Goal: Information Seeking & Learning: Learn about a topic

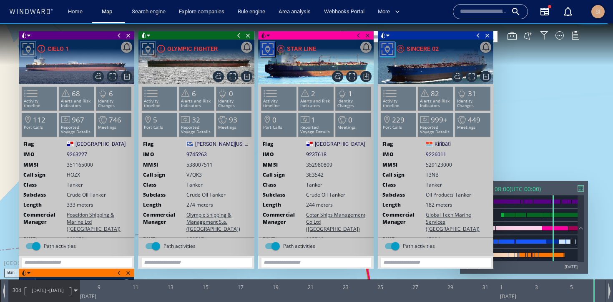
click at [602, 9] on div "SI" at bounding box center [597, 11] width 13 height 13
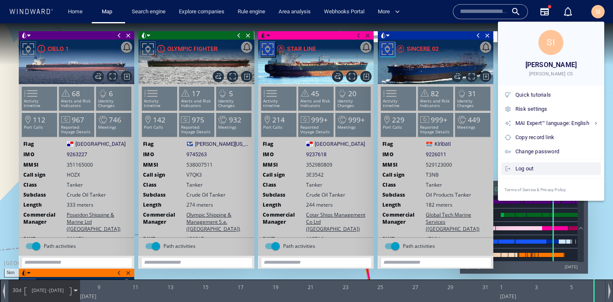
click at [525, 169] on div "Log out" at bounding box center [557, 168] width 82 height 9
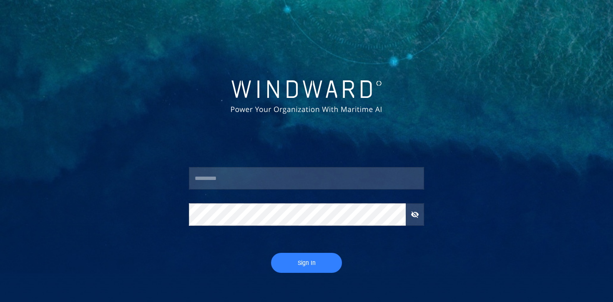
type input "********"
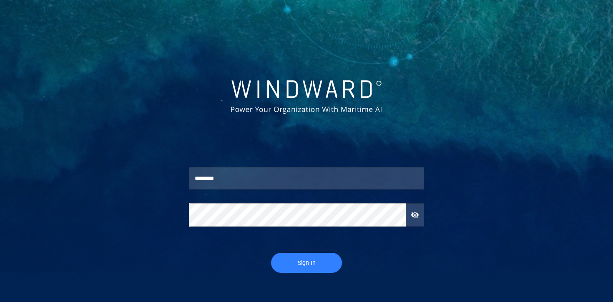
click at [299, 268] on button "Sign In" at bounding box center [306, 263] width 71 height 20
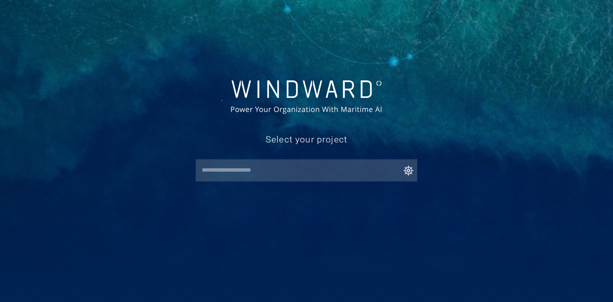
click at [291, 172] on input "text" at bounding box center [308, 170] width 218 height 15
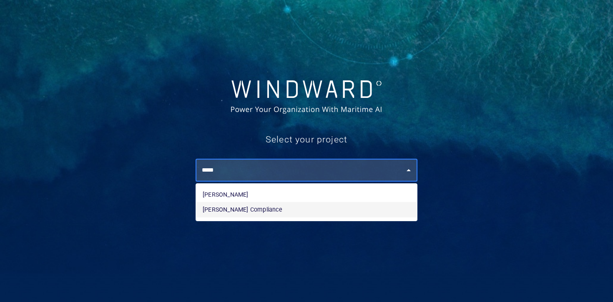
click at [286, 208] on li "[PERSON_NAME] Compliance" at bounding box center [306, 209] width 221 height 15
type input "**********"
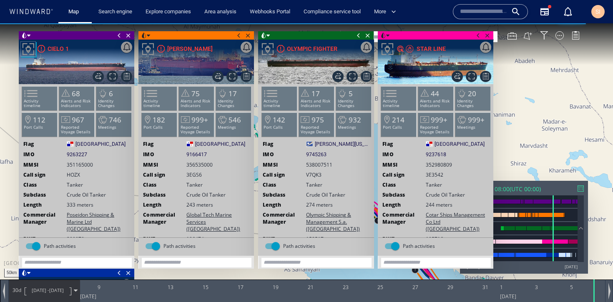
click at [479, 33] on span at bounding box center [478, 35] width 9 height 8
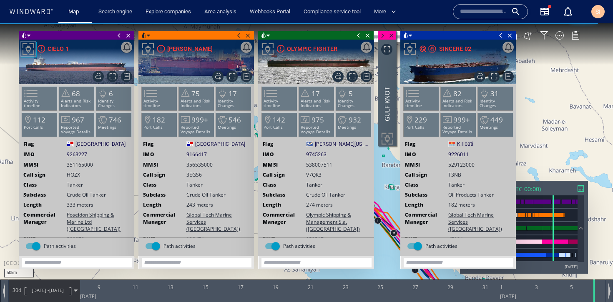
click at [358, 37] on span at bounding box center [358, 35] width 9 height 8
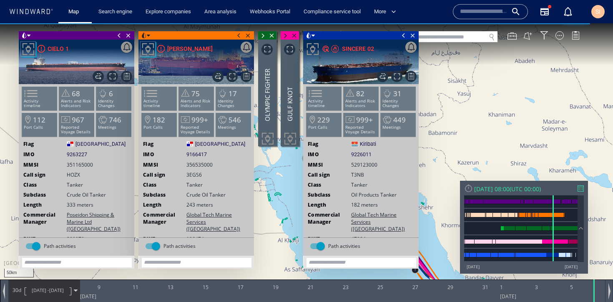
click at [242, 36] on span at bounding box center [238, 35] width 9 height 8
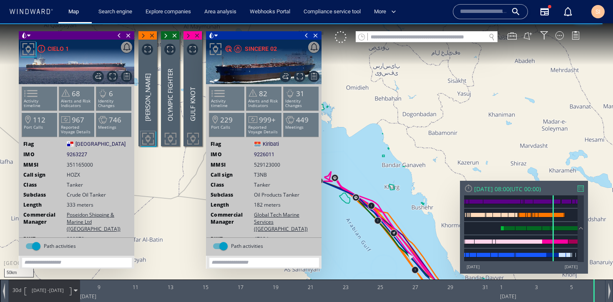
click at [119, 37] on span at bounding box center [119, 35] width 9 height 8
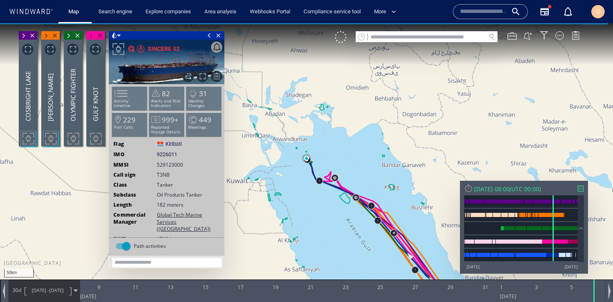
click at [212, 37] on span at bounding box center [209, 35] width 9 height 8
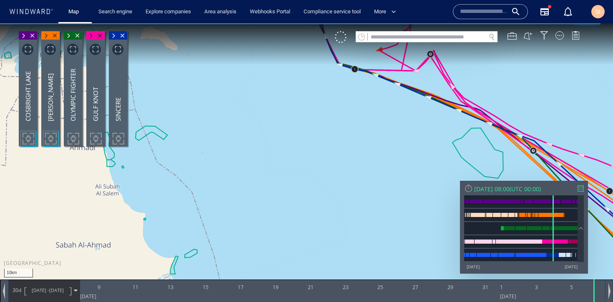
drag, startPoint x: 335, startPoint y: 125, endPoint x: 336, endPoint y: 216, distance: 90.5
click at [336, 216] on canvas "Map" at bounding box center [306, 158] width 613 height 271
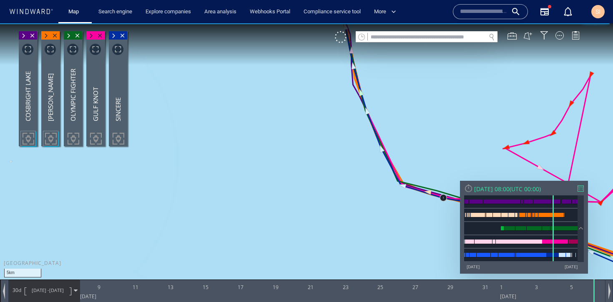
drag, startPoint x: 312, startPoint y: 185, endPoint x: 320, endPoint y: 260, distance: 75.6
click at [320, 260] on canvas "Map" at bounding box center [306, 158] width 613 height 271
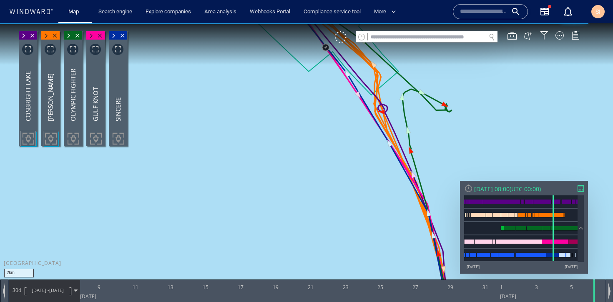
drag, startPoint x: 490, startPoint y: 106, endPoint x: 495, endPoint y: 204, distance: 97.7
click at [494, 23] on div "2km © Mapbox © OpenStreetMap Improve this map 0 0 7 January 2023 9 11 13 15 17 …" at bounding box center [306, 23] width 613 height 0
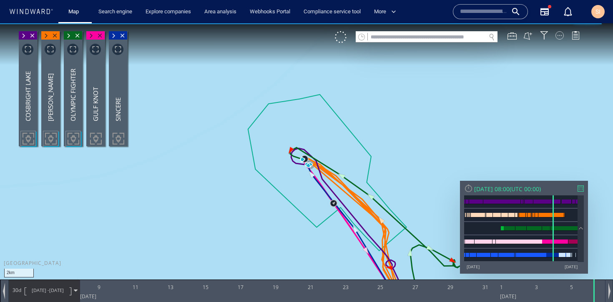
click at [556, 38] on div at bounding box center [560, 35] width 8 height 8
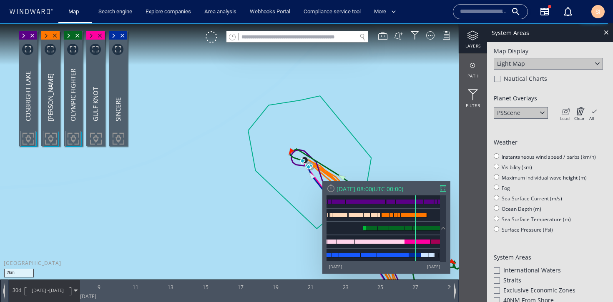
click at [568, 111] on icon at bounding box center [565, 111] width 10 height 8
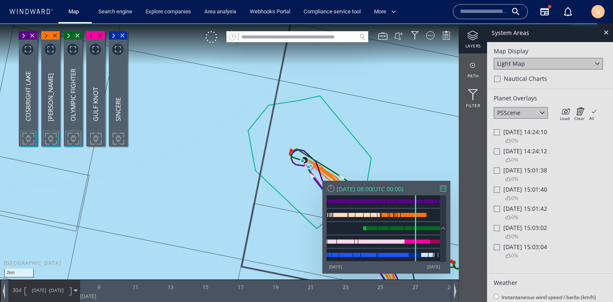
click at [516, 131] on span "Fri 06/01/2023 14:24:10" at bounding box center [525, 132] width 44 height 8
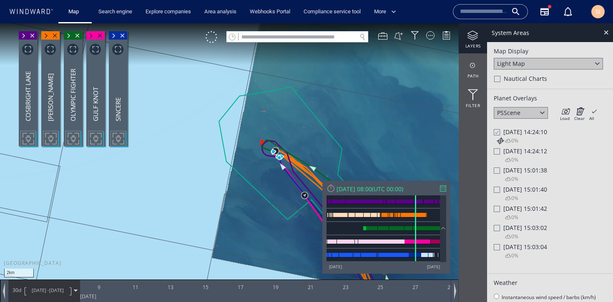
drag, startPoint x: 386, startPoint y: 138, endPoint x: 322, endPoint y: 121, distance: 66.1
click at [322, 121] on canvas "Map" at bounding box center [306, 158] width 613 height 271
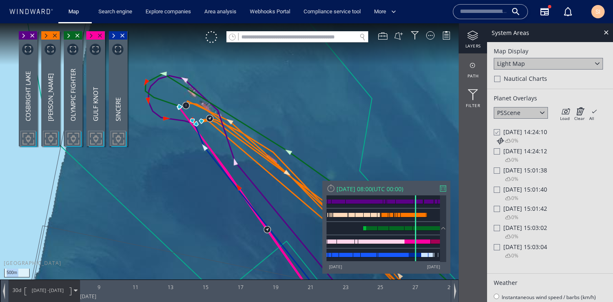
drag, startPoint x: 213, startPoint y: 161, endPoint x: 262, endPoint y: 226, distance: 81.6
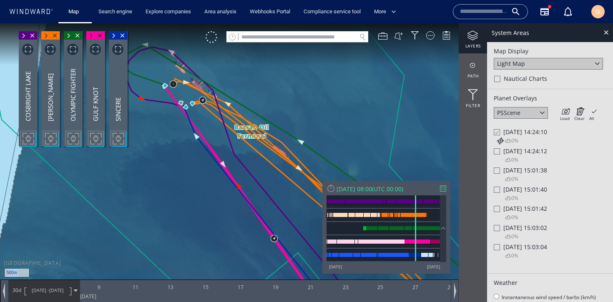
drag, startPoint x: 222, startPoint y: 196, endPoint x: 261, endPoint y: 232, distance: 53.1
click at [261, 232] on canvas "Map" at bounding box center [306, 158] width 613 height 271
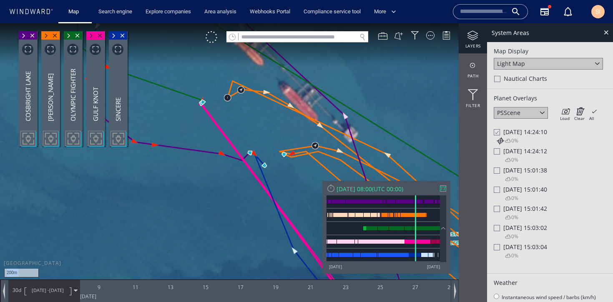
drag, startPoint x: 289, startPoint y: 123, endPoint x: 254, endPoint y: 176, distance: 64.0
click at [254, 176] on canvas "Map" at bounding box center [306, 158] width 613 height 271
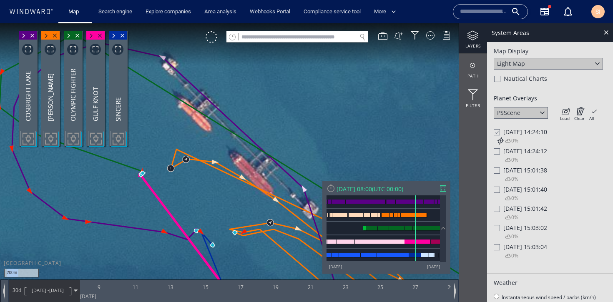
drag, startPoint x: 289, startPoint y: 121, endPoint x: 263, endPoint y: 149, distance: 38.1
click at [263, 149] on canvas "Map" at bounding box center [306, 158] width 613 height 271
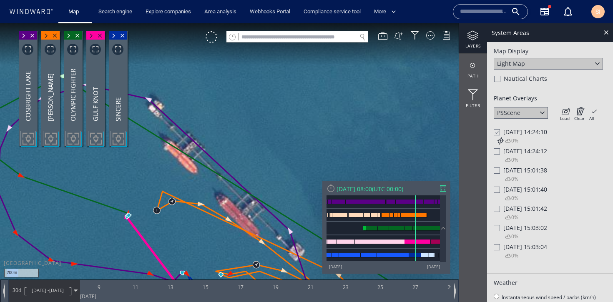
drag, startPoint x: 258, startPoint y: 123, endPoint x: 251, endPoint y: 164, distance: 41.6
click at [251, 164] on canvas "Map" at bounding box center [306, 158] width 613 height 271
drag, startPoint x: 259, startPoint y: 148, endPoint x: 257, endPoint y: 122, distance: 26.3
click at [257, 122] on canvas "Map" at bounding box center [306, 158] width 613 height 271
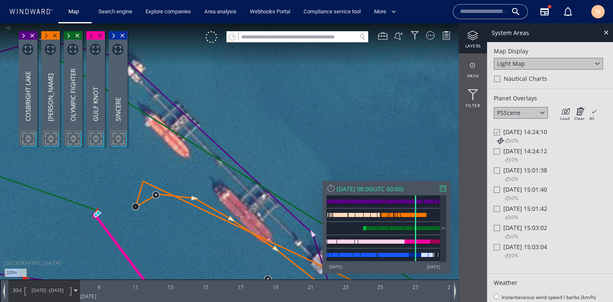
drag, startPoint x: 271, startPoint y: 121, endPoint x: 271, endPoint y: 131, distance: 10.0
click at [271, 131] on canvas "Map" at bounding box center [306, 158] width 613 height 271
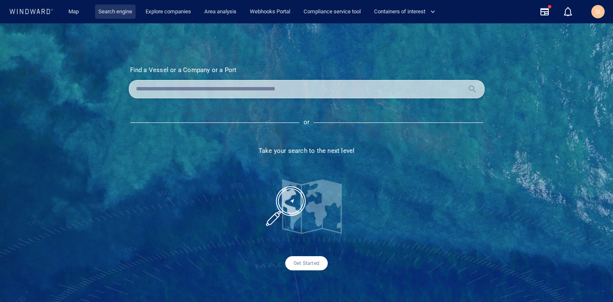
drag, startPoint x: 140, startPoint y: 15, endPoint x: 129, endPoint y: 15, distance: 10.9
click at [140, 15] on div "Explore companies" at bounding box center [168, 12] width 59 height 24
click at [119, 15] on link "Search engine" at bounding box center [115, 12] width 40 height 15
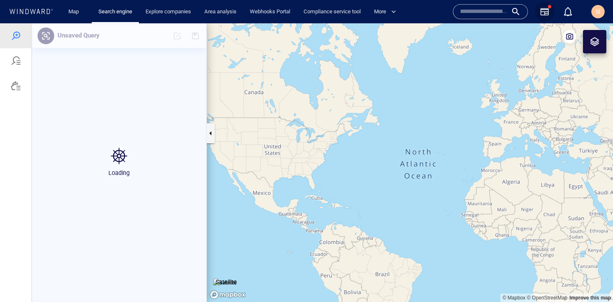
click at [547, 12] on icon "button" at bounding box center [545, 12] width 10 height 10
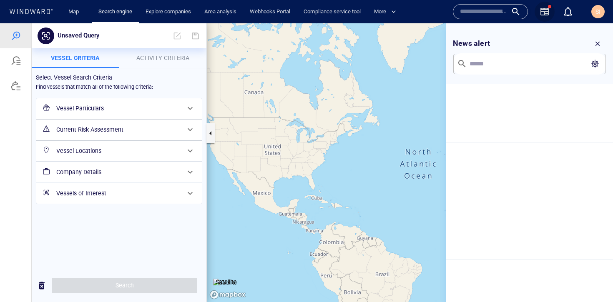
click at [547, 12] on icon "button" at bounding box center [545, 12] width 10 height 10
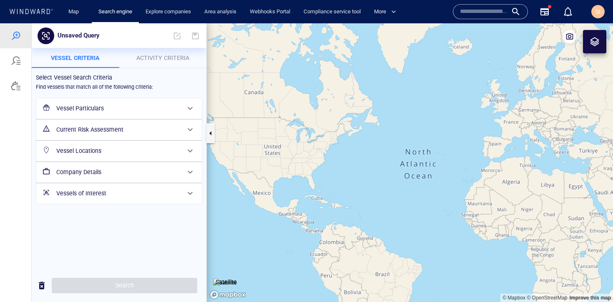
click at [547, 12] on icon "button" at bounding box center [545, 12] width 10 height 10
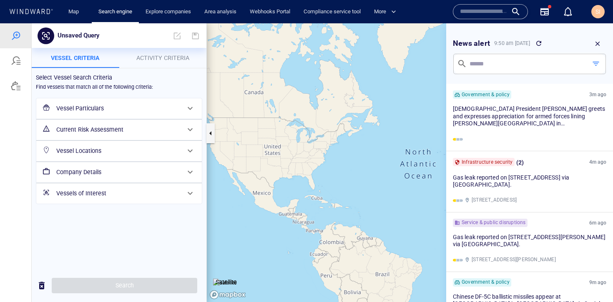
click at [547, 12] on icon "button" at bounding box center [545, 12] width 10 height 10
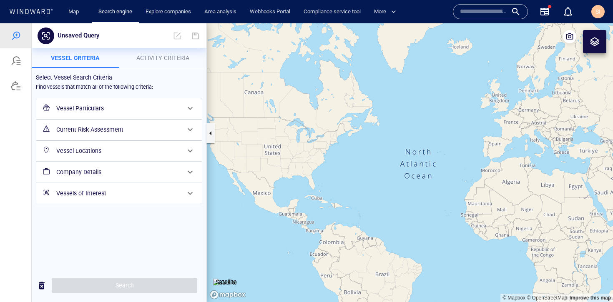
click at [151, 128] on h6 "Current Risk Assessment" at bounding box center [118, 130] width 124 height 10
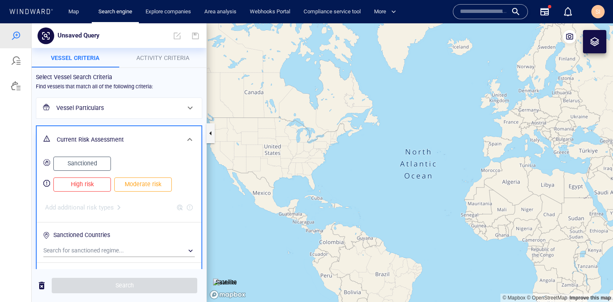
click at [151, 128] on div "Current Risk Assessment" at bounding box center [119, 139] width 165 height 27
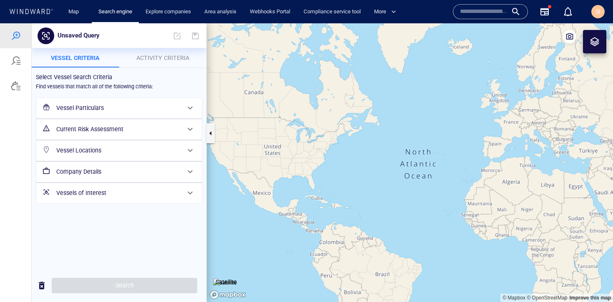
click at [132, 101] on div "Vessel Particulars" at bounding box center [118, 108] width 131 height 17
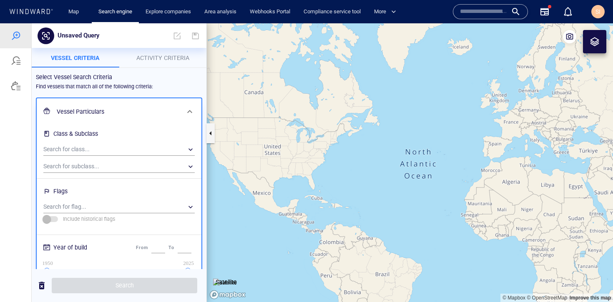
click at [139, 103] on div "Vessel Particulars" at bounding box center [119, 111] width 165 height 27
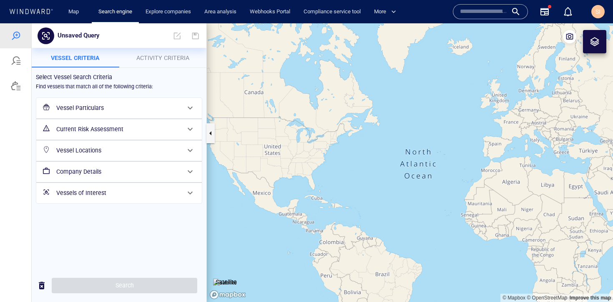
click at [141, 109] on h6 "Vessel Particulars" at bounding box center [118, 108] width 124 height 10
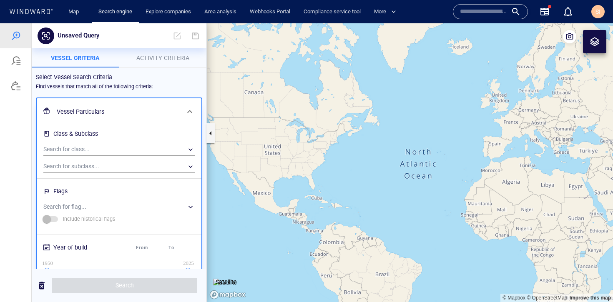
click at [141, 109] on h6 "Vessel Particulars" at bounding box center [118, 112] width 123 height 10
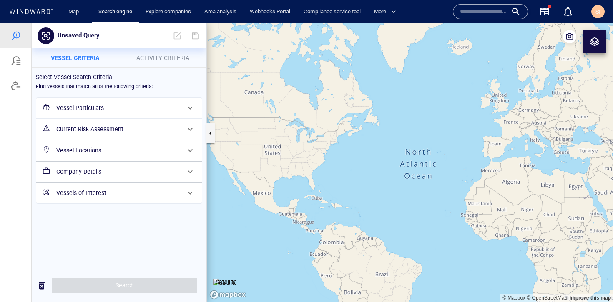
click at [146, 186] on div "Vessels of Interest" at bounding box center [118, 193] width 131 height 17
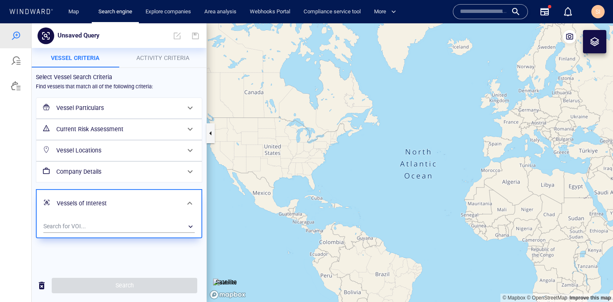
click at [153, 181] on div "Company Details" at bounding box center [119, 172] width 166 height 20
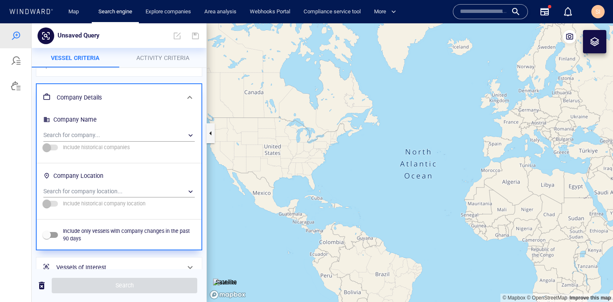
scroll to position [5, 0]
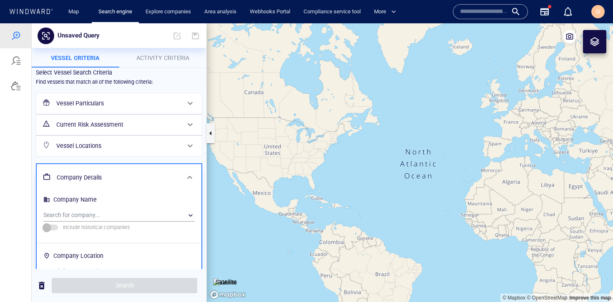
click at [159, 139] on div "Vessel Locations" at bounding box center [118, 146] width 131 height 17
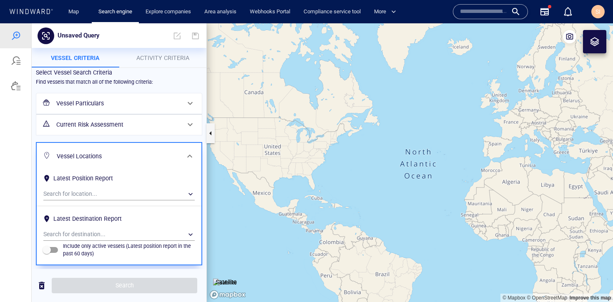
scroll to position [0, 0]
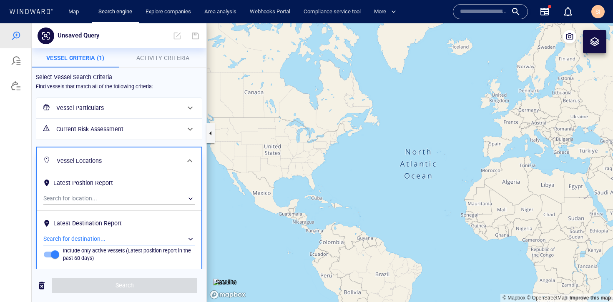
click at [98, 240] on div "​" at bounding box center [118, 239] width 151 height 13
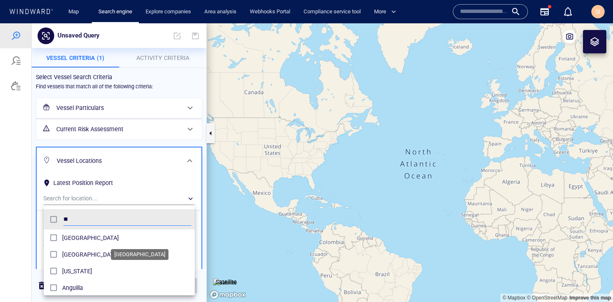
scroll to position [77, 145]
type input "****"
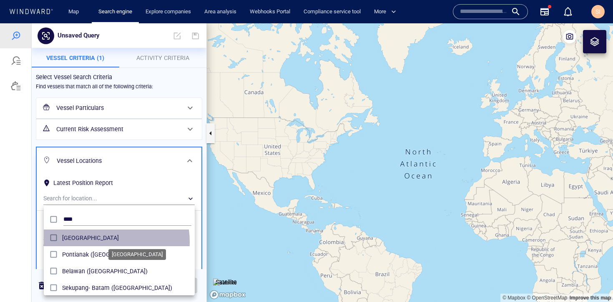
click at [97, 242] on span "[GEOGRAPHIC_DATA]" at bounding box center [126, 238] width 129 height 10
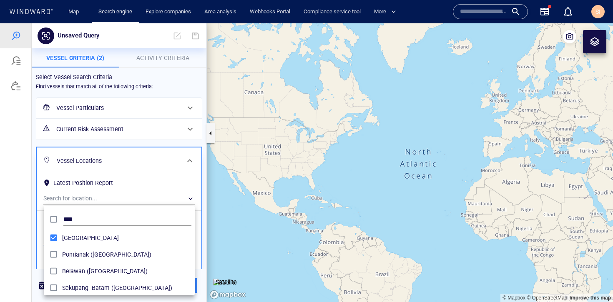
click at [186, 148] on div at bounding box center [306, 162] width 613 height 279
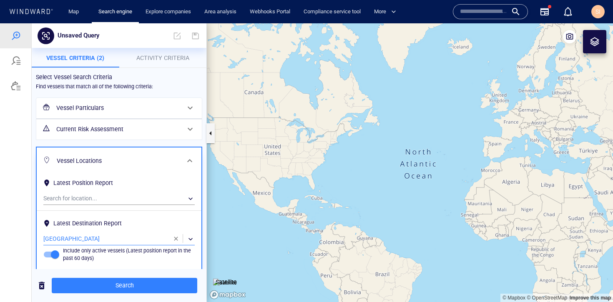
click at [163, 275] on div "Search" at bounding box center [119, 285] width 175 height 33
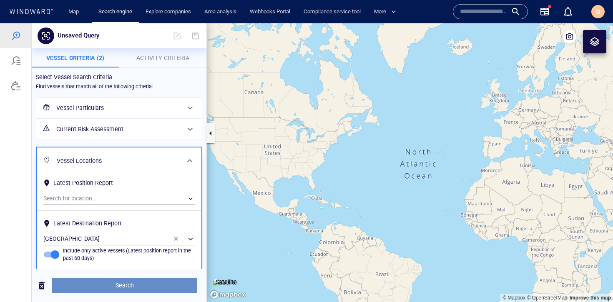
click at [166, 290] on span "Search" at bounding box center [124, 286] width 132 height 10
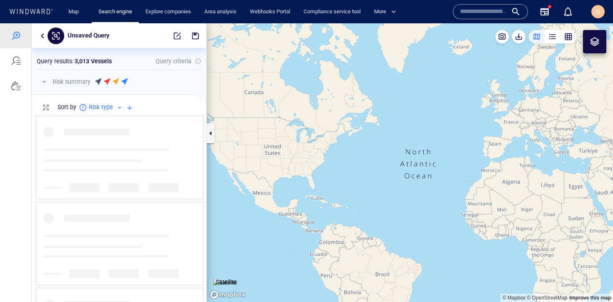
scroll to position [181, 169]
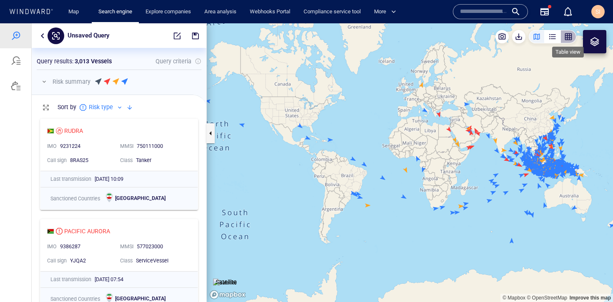
click at [570, 37] on div "button" at bounding box center [568, 37] width 8 height 8
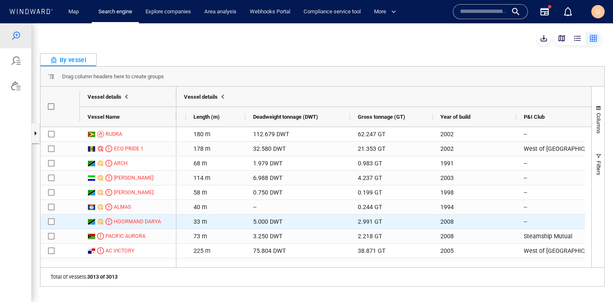
scroll to position [0, 724]
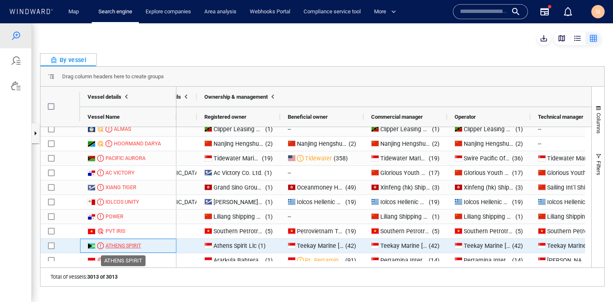
click at [129, 246] on div "ATHENS SPIRIT" at bounding box center [123, 246] width 35 height 8
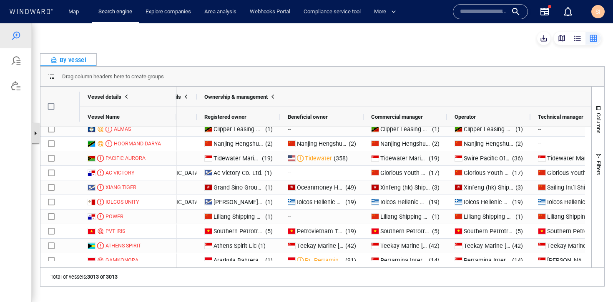
click at [38, 138] on button "button" at bounding box center [35, 133] width 8 height 20
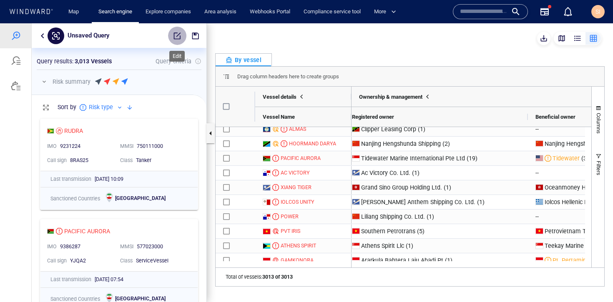
click at [183, 39] on button "button" at bounding box center [177, 36] width 18 height 18
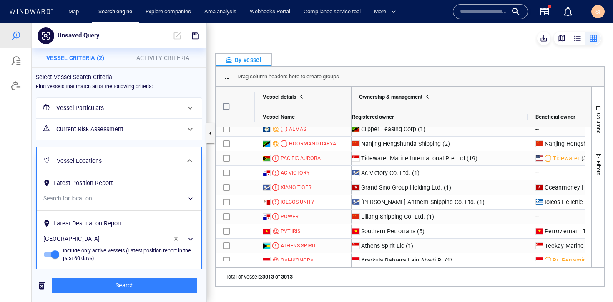
click at [167, 60] on span "Activity Criteria" at bounding box center [162, 58] width 53 height 7
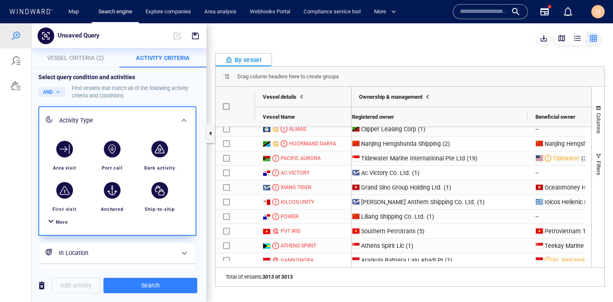
click at [57, 221] on span "More" at bounding box center [62, 222] width 12 height 5
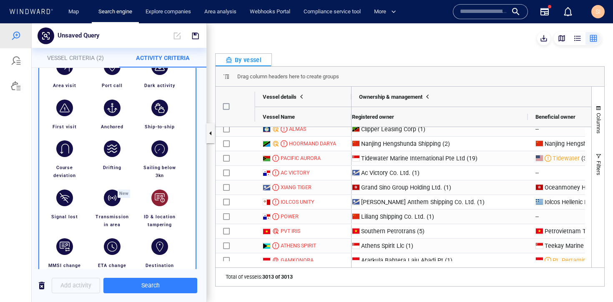
click at [167, 204] on div "button" at bounding box center [159, 197] width 23 height 23
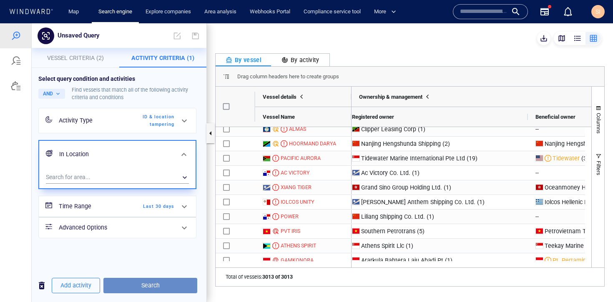
click at [171, 286] on span "Search" at bounding box center [150, 286] width 81 height 10
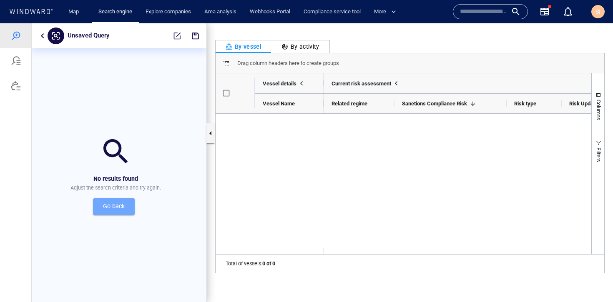
click at [116, 209] on span "Go back" at bounding box center [114, 206] width 28 height 10
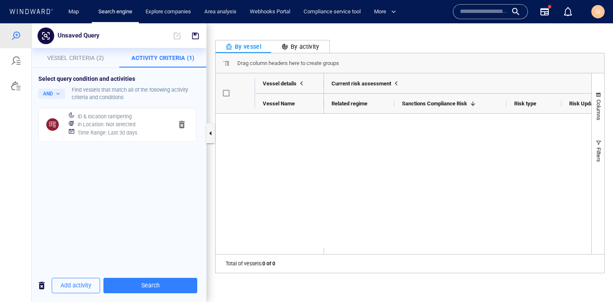
click at [125, 131] on h6 "Time Range : Last 30 days" at bounding box center [108, 133] width 60 height 8
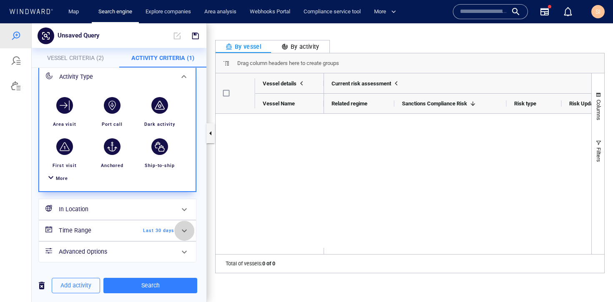
click at [179, 228] on span at bounding box center [184, 231] width 10 height 10
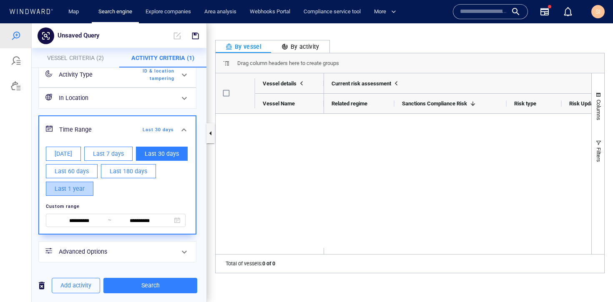
click at [85, 190] on span "Last 1 year" at bounding box center [70, 189] width 30 height 10
type input "**********"
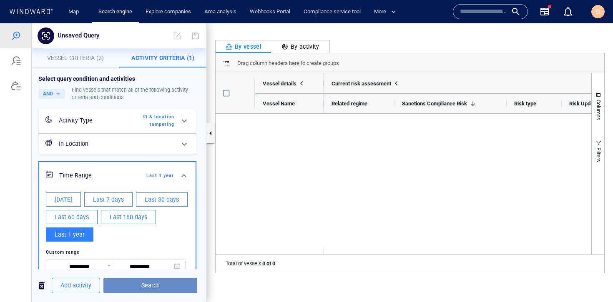
click at [176, 287] on span "Search" at bounding box center [150, 286] width 81 height 10
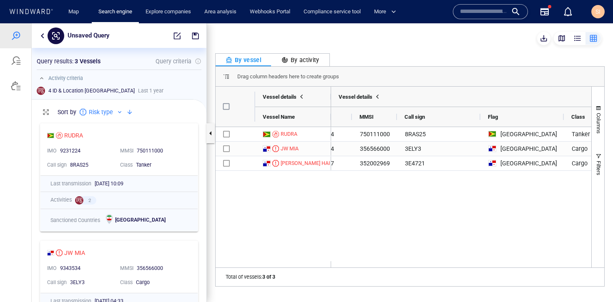
scroll to position [0, 357]
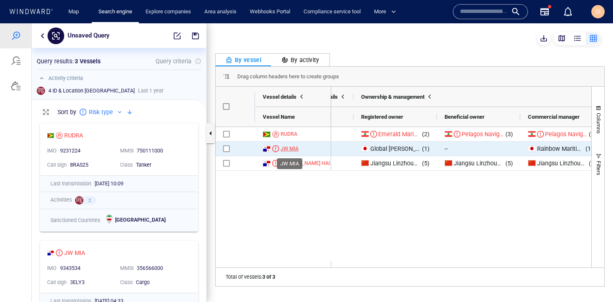
click at [287, 148] on div "JW MIA" at bounding box center [290, 149] width 18 height 8
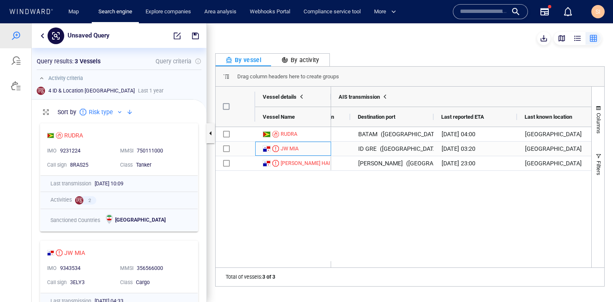
scroll to position [0, 1941]
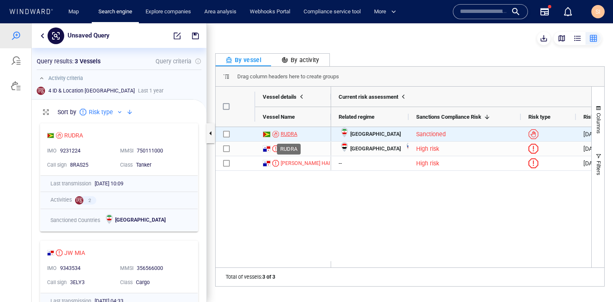
click at [296, 134] on div "RUDRA" at bounding box center [289, 135] width 17 height 8
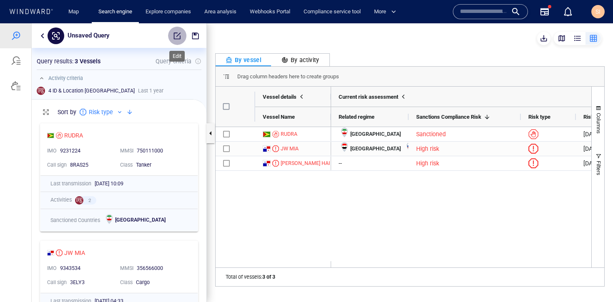
click at [173, 39] on span "button" at bounding box center [177, 36] width 8 height 8
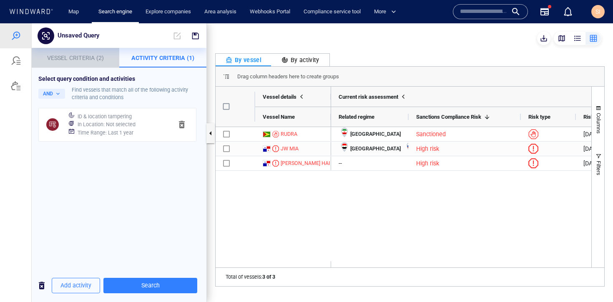
click at [74, 57] on span "Vessel Criteria (2)" at bounding box center [75, 58] width 57 height 7
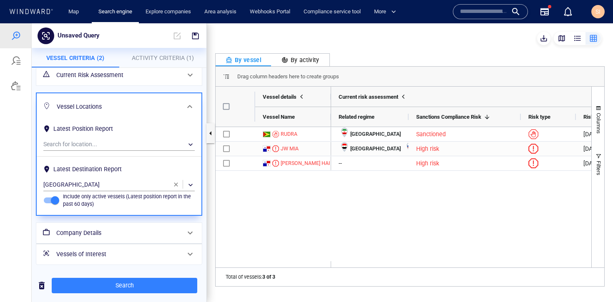
click at [173, 185] on span "button" at bounding box center [176, 184] width 7 height 7
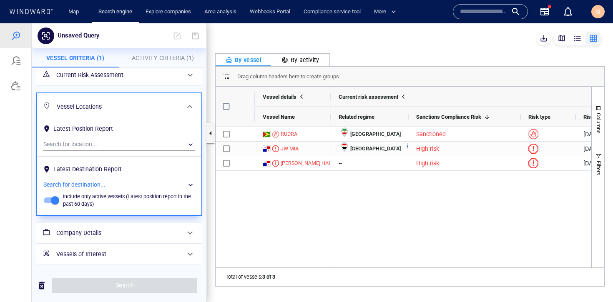
click at [129, 188] on div "​" at bounding box center [118, 185] width 151 height 13
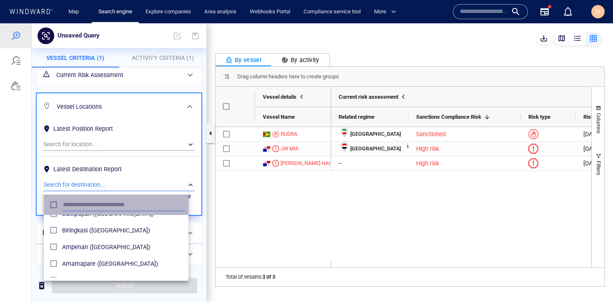
click at [136, 205] on input "text" at bounding box center [124, 205] width 122 height 13
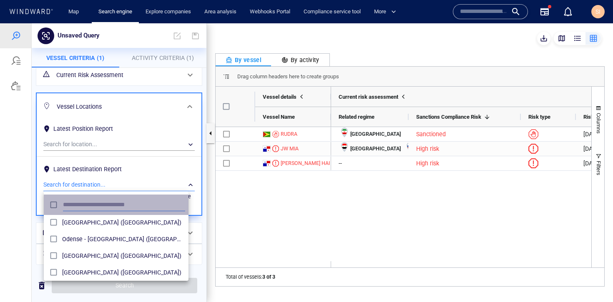
click at [144, 200] on input "text" at bounding box center [124, 205] width 122 height 13
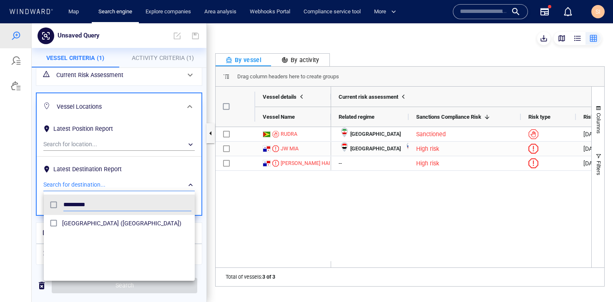
type input "*********"
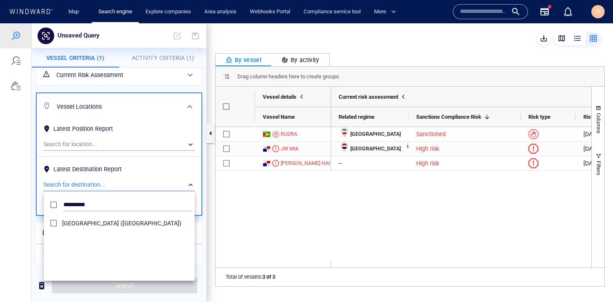
click at [146, 135] on div at bounding box center [306, 162] width 613 height 279
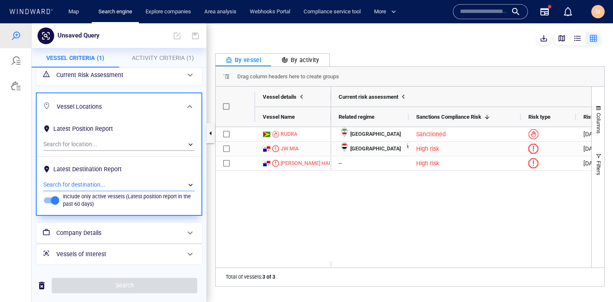
click at [143, 144] on div "​" at bounding box center [118, 144] width 151 height 13
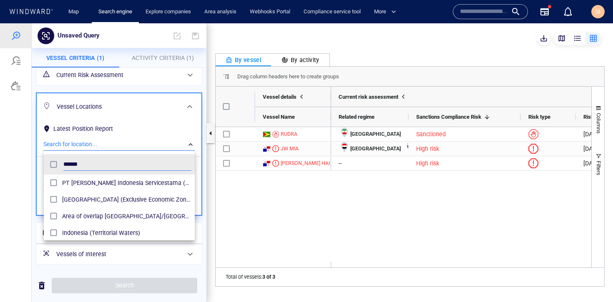
type input "******"
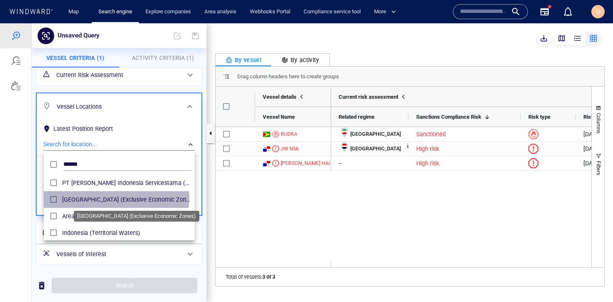
click at [92, 198] on span "Indonesia (Exclusive Economic Zones)" at bounding box center [126, 200] width 129 height 10
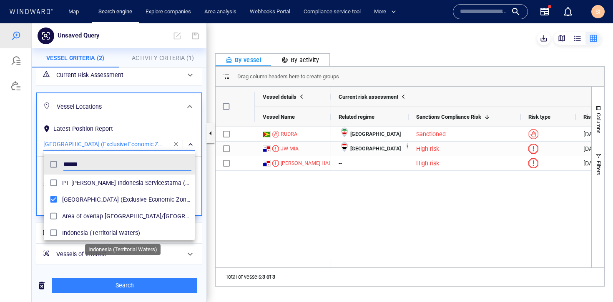
click at [95, 231] on span "Indonesia (Territorial Waters)" at bounding box center [126, 233] width 129 height 10
click at [147, 286] on div at bounding box center [306, 162] width 613 height 279
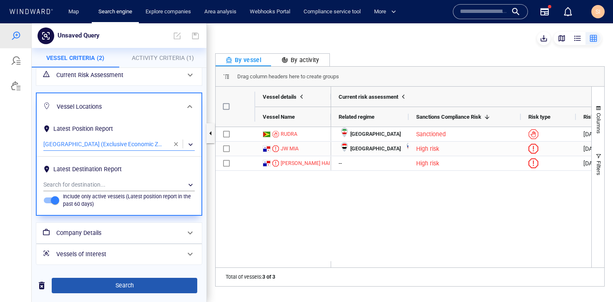
click at [145, 288] on span "Search" at bounding box center [124, 286] width 132 height 10
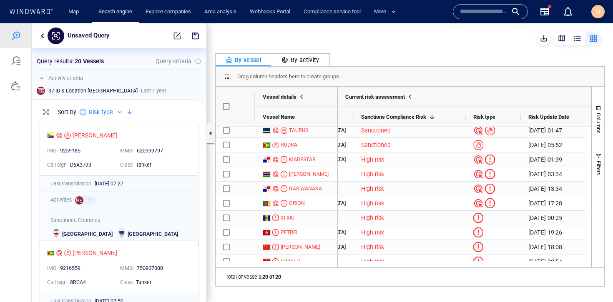
scroll to position [0, 116]
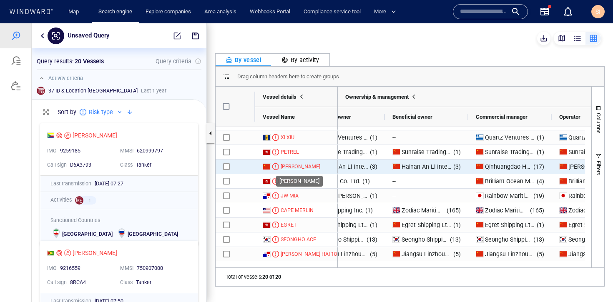
click at [310, 167] on div "[PERSON_NAME]" at bounding box center [301, 167] width 40 height 8
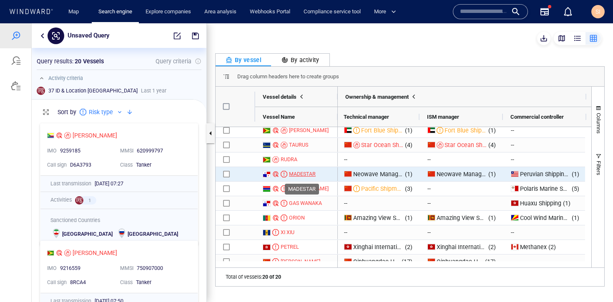
click at [304, 174] on div "MADESTAR" at bounding box center [302, 175] width 27 height 8
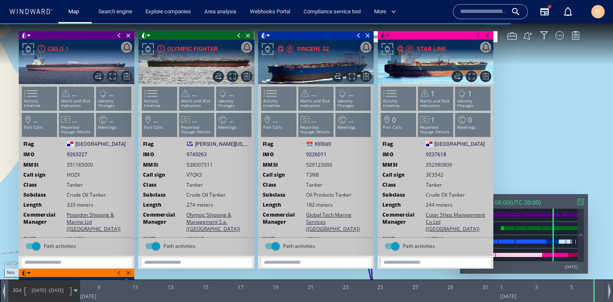
click at [476, 38] on span at bounding box center [478, 35] width 9 height 8
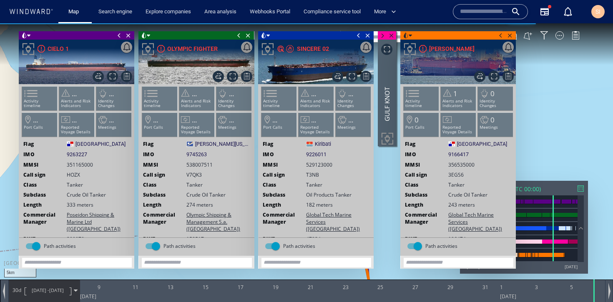
click at [495, 36] on div "Close vessel card" at bounding box center [458, 35] width 116 height 8
click at [499, 36] on span at bounding box center [500, 35] width 9 height 8
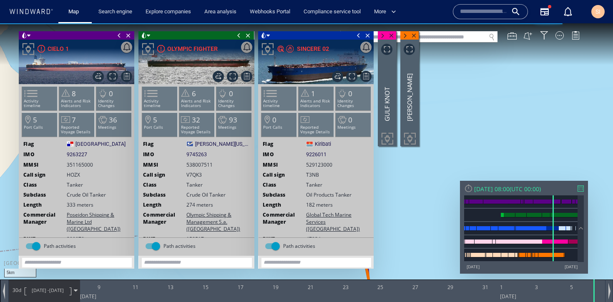
click at [355, 36] on span at bounding box center [358, 35] width 9 height 8
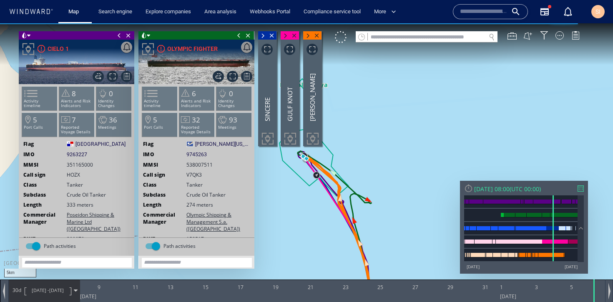
click at [239, 35] on span at bounding box center [238, 35] width 9 height 8
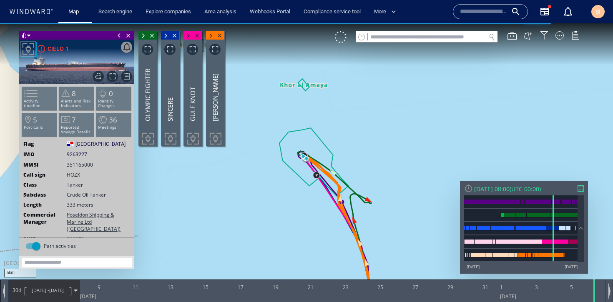
click at [117, 36] on span at bounding box center [119, 35] width 9 height 8
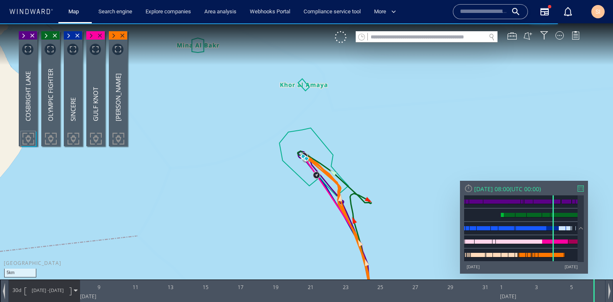
click at [565, 38] on div "VM" at bounding box center [461, 37] width 253 height 12
click at [562, 37] on div at bounding box center [560, 35] width 8 height 8
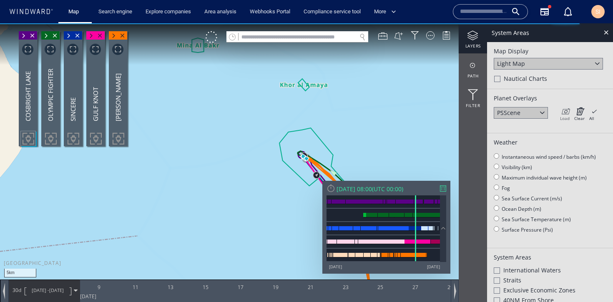
click at [565, 109] on icon at bounding box center [565, 111] width 10 height 8
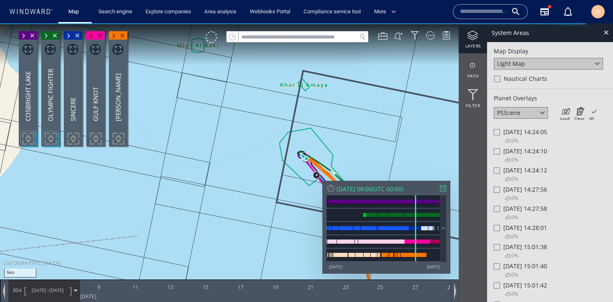
click at [521, 155] on span "Fri 06/01/2023 14:24:10" at bounding box center [525, 151] width 44 height 8
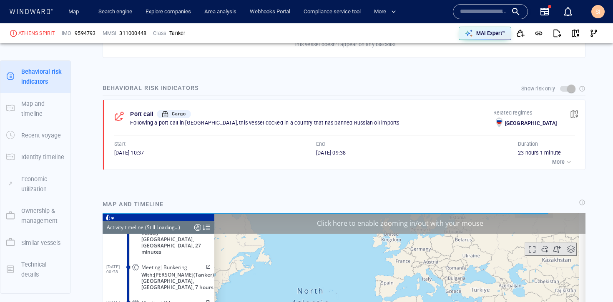
scroll to position [407, 0]
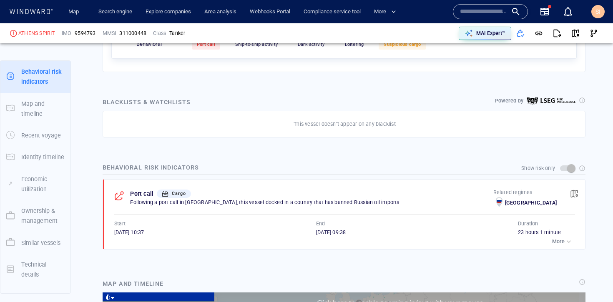
scroll to position [43, 0]
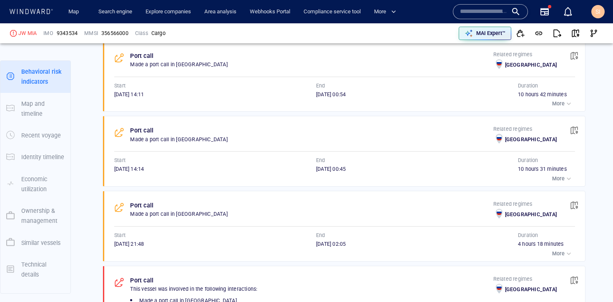
scroll to position [490, 0]
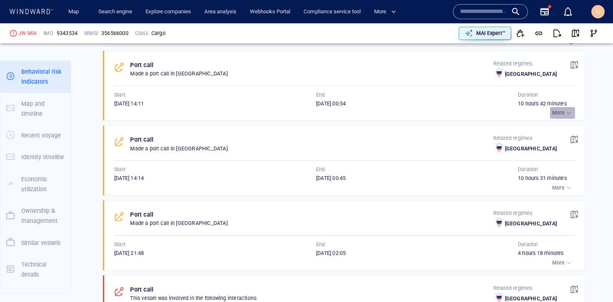
click at [558, 113] on p "More" at bounding box center [558, 113] width 13 height 8
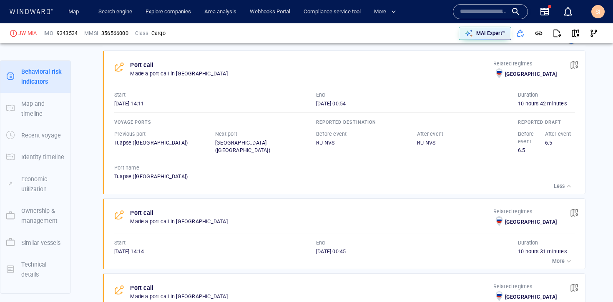
click at [554, 186] on p "Less" at bounding box center [559, 187] width 11 height 8
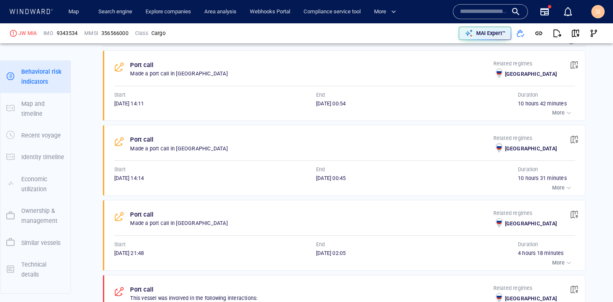
click at [556, 186] on p "More" at bounding box center [558, 188] width 13 height 8
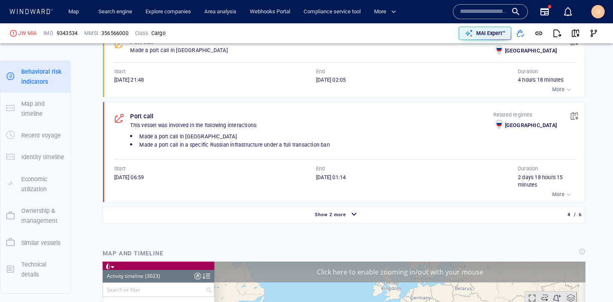
scroll to position [69132, 0]
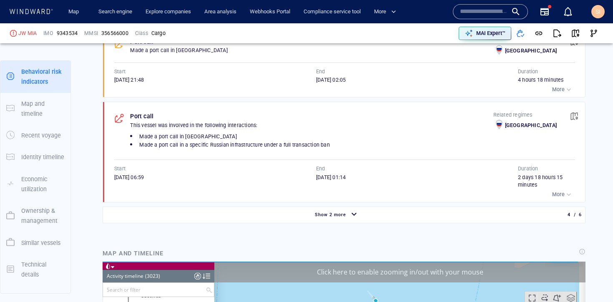
click at [557, 191] on p "More" at bounding box center [558, 195] width 13 height 8
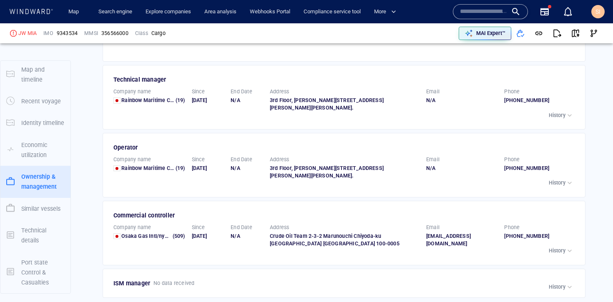
scroll to position [1914, 0]
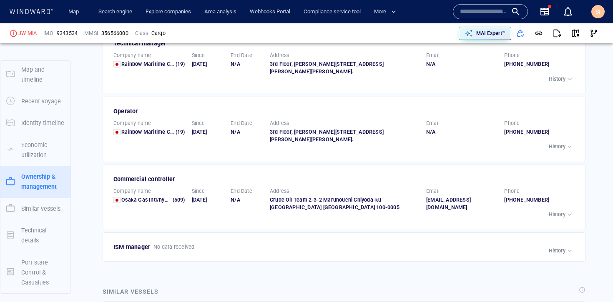
click at [559, 211] on p "History" at bounding box center [557, 215] width 17 height 8
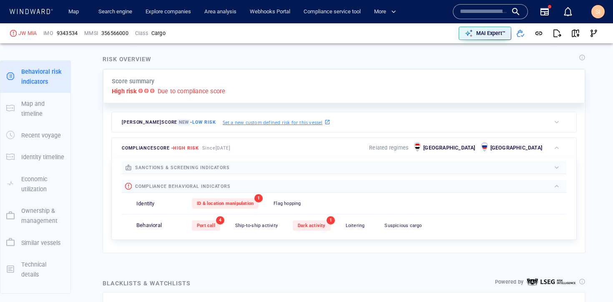
scroll to position [0, 0]
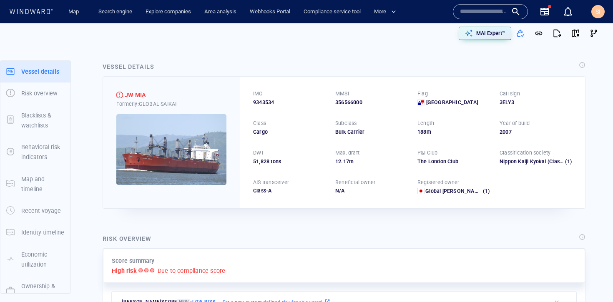
click at [265, 105] on span "9343534" at bounding box center [263, 103] width 21 height 8
click at [267, 101] on span "9343534" at bounding box center [263, 103] width 21 height 8
copy span "9343534"
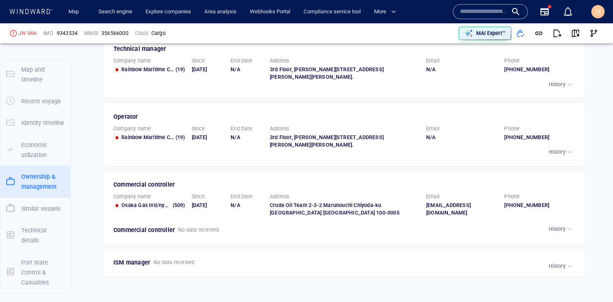
scroll to position [1908, 0]
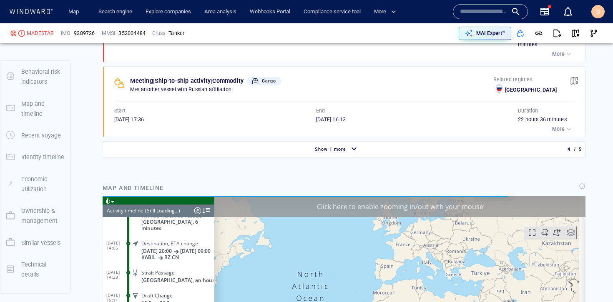
scroll to position [2351, 0]
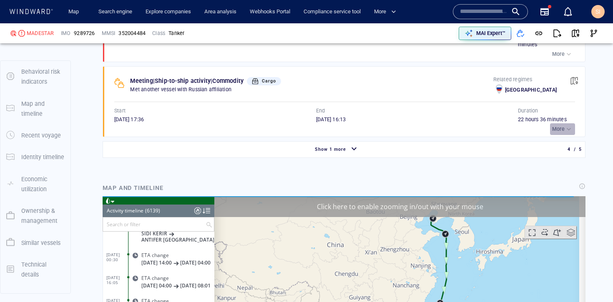
click at [565, 125] on div "button" at bounding box center [569, 129] width 8 height 8
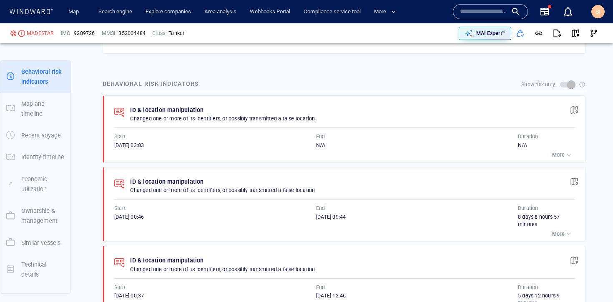
scroll to position [545, 0]
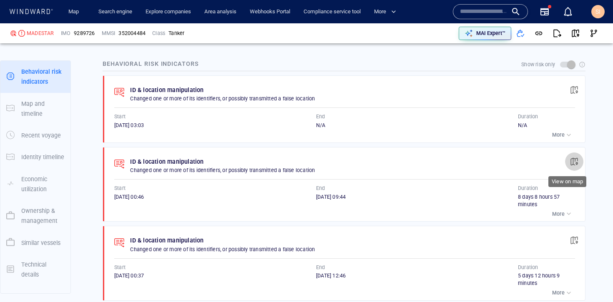
click at [570, 165] on span "button" at bounding box center [574, 162] width 8 height 8
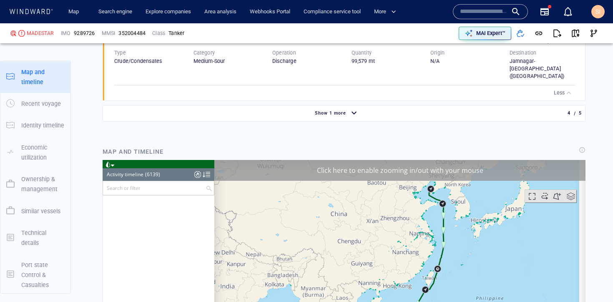
scroll to position [139350, 0]
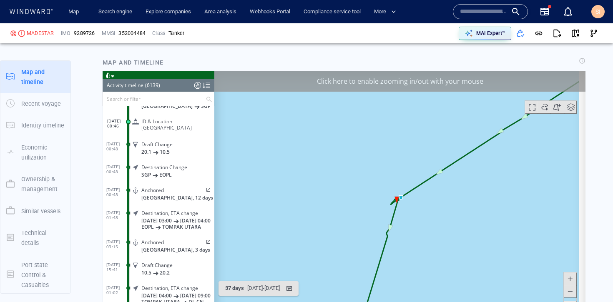
scroll to position [1035, 0]
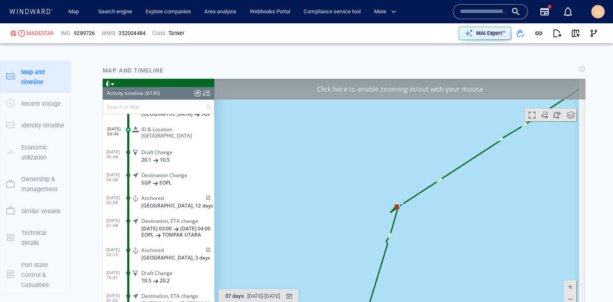
click at [445, 85] on div "Click here to enable zooming in/out with your mouse" at bounding box center [399, 89] width 371 height 21
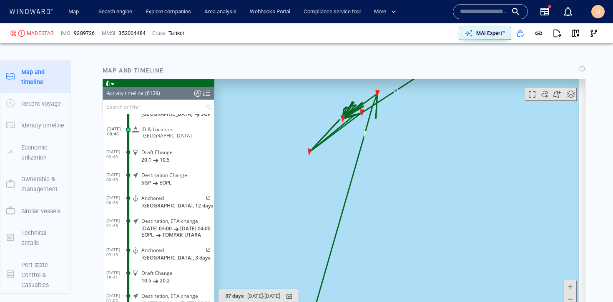
drag, startPoint x: 354, startPoint y: 159, endPoint x: 393, endPoint y: 237, distance: 87.1
click at [393, 237] on canvas "Map" at bounding box center [396, 208] width 365 height 259
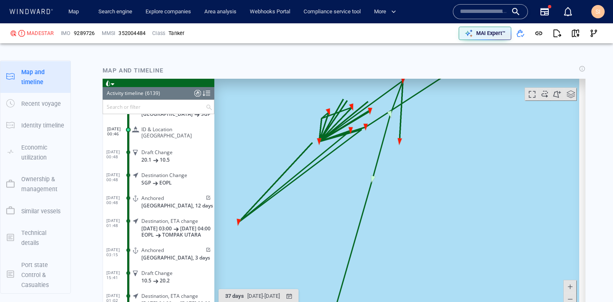
drag, startPoint x: 368, startPoint y: 149, endPoint x: 393, endPoint y: 240, distance: 94.2
click at [393, 240] on canvas "Map" at bounding box center [396, 208] width 365 height 259
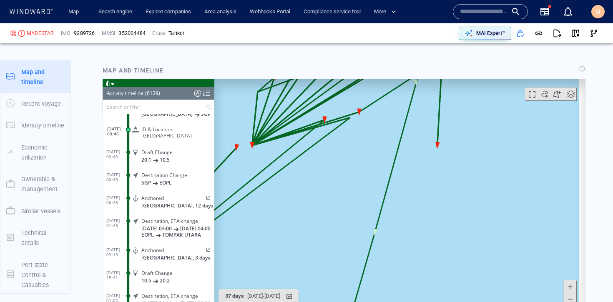
drag, startPoint x: 333, startPoint y: 169, endPoint x: 414, endPoint y: 224, distance: 97.8
click at [414, 224] on canvas "Map" at bounding box center [396, 208] width 365 height 259
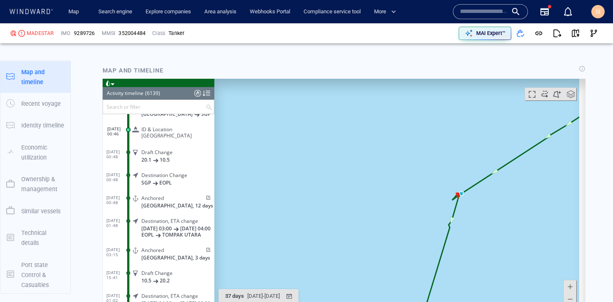
drag, startPoint x: 468, startPoint y: 247, endPoint x: 451, endPoint y: 187, distance: 62.9
click at [451, 187] on canvas "Map" at bounding box center [396, 208] width 365 height 259
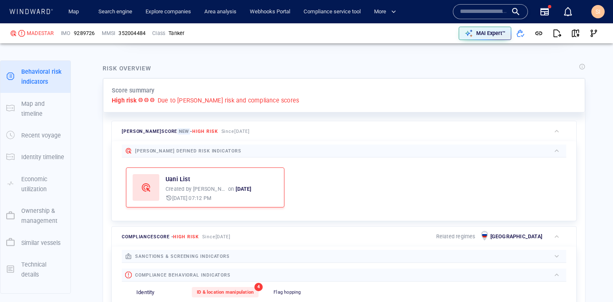
scroll to position [0, 0]
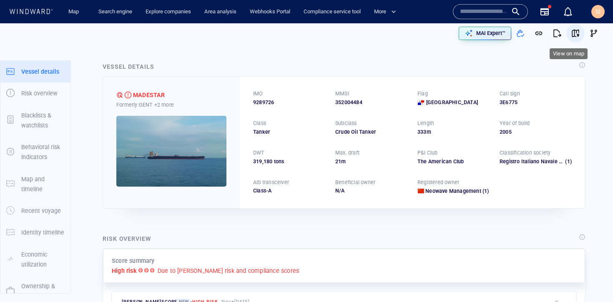
click at [571, 29] on span "button" at bounding box center [575, 33] width 8 height 8
click at [259, 99] on span "9289726" at bounding box center [263, 103] width 21 height 8
click at [262, 105] on span "9289726" at bounding box center [263, 103] width 21 height 8
click at [262, 104] on span "9289726" at bounding box center [263, 103] width 21 height 8
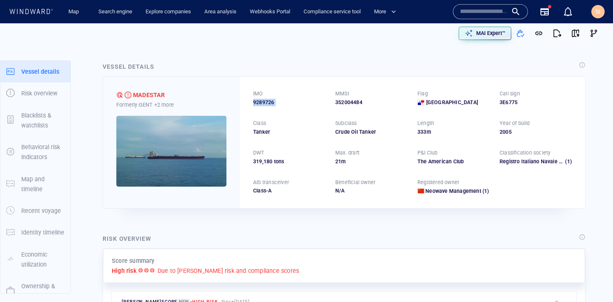
click at [262, 104] on span "9289726" at bounding box center [263, 103] width 21 height 8
copy span "9289726"
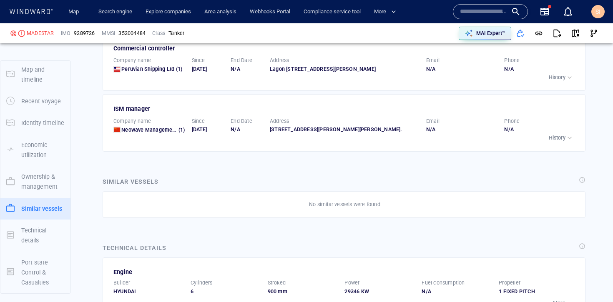
scroll to position [1983, 0]
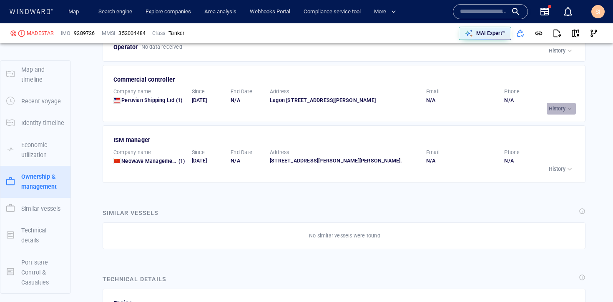
click at [549, 113] on p "History" at bounding box center [557, 109] width 17 height 8
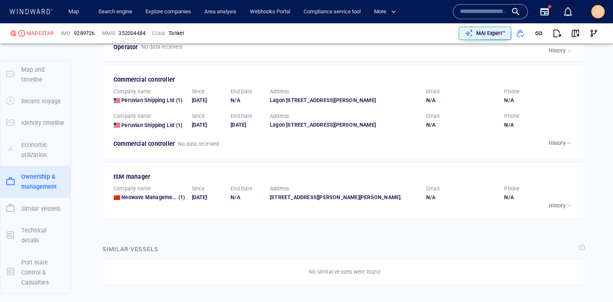
click at [553, 147] on p "History" at bounding box center [557, 144] width 17 height 8
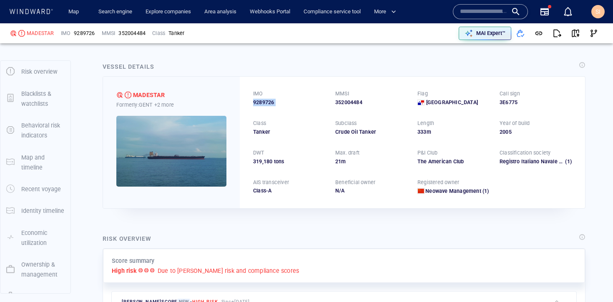
scroll to position [0, 0]
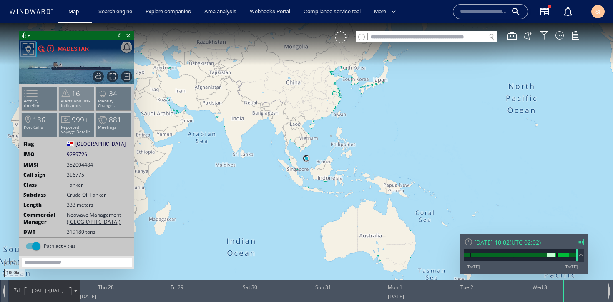
click at [65, 101] on p "Alerts and Risk Indicators" at bounding box center [76, 103] width 35 height 9
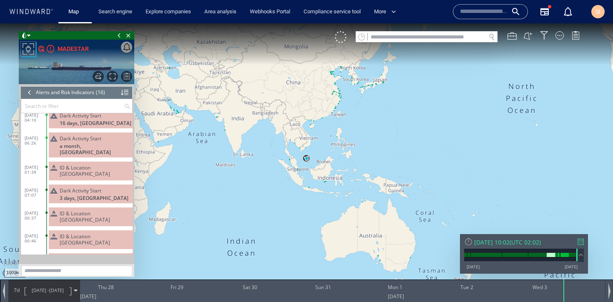
scroll to position [235, 0]
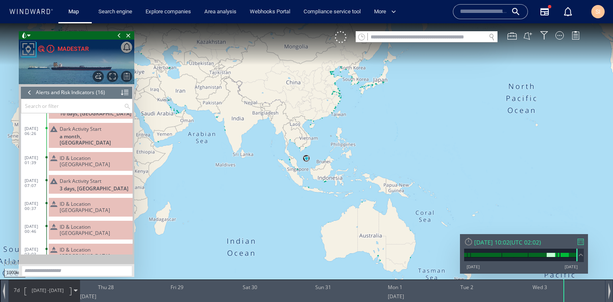
click at [94, 205] on div "ID & Location Tampering" at bounding box center [91, 207] width 84 height 19
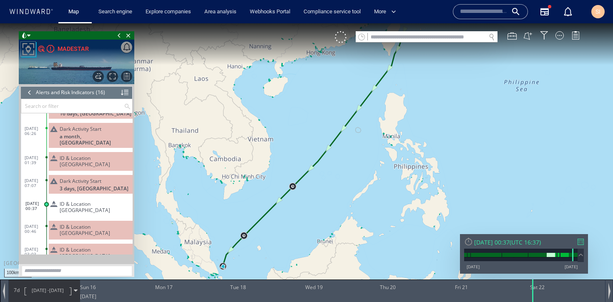
drag, startPoint x: 261, startPoint y: 213, endPoint x: 342, endPoint y: 114, distance: 127.5
click at [342, 114] on canvas "Map" at bounding box center [306, 158] width 613 height 271
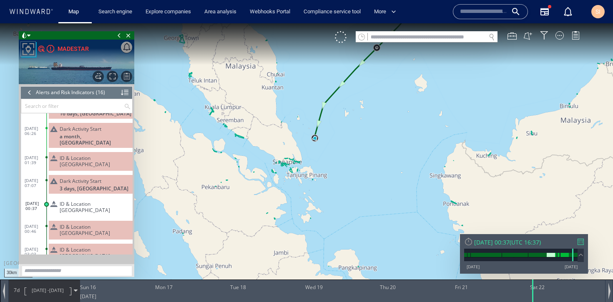
drag, startPoint x: 362, startPoint y: 117, endPoint x: 320, endPoint y: 177, distance: 73.1
click at [320, 183] on canvas "Map" at bounding box center [306, 158] width 613 height 271
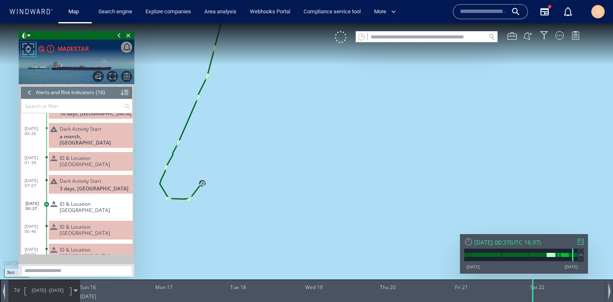
drag, startPoint x: 236, startPoint y: 202, endPoint x: 289, endPoint y: 176, distance: 59.7
click at [289, 177] on canvas "Map" at bounding box center [306, 158] width 613 height 271
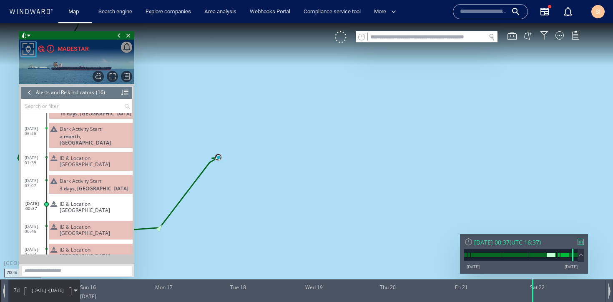
drag, startPoint x: 214, startPoint y: 173, endPoint x: 398, endPoint y: 160, distance: 184.0
click at [398, 160] on canvas "Map" at bounding box center [306, 158] width 613 height 271
drag, startPoint x: 228, startPoint y: 132, endPoint x: 330, endPoint y: 159, distance: 105.7
click at [331, 159] on canvas "Map" at bounding box center [306, 158] width 613 height 271
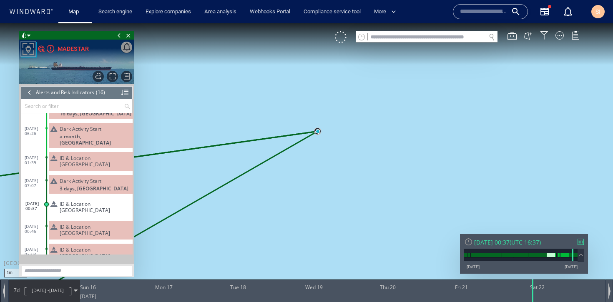
click at [87, 221] on div "ID & Location Tampering" at bounding box center [91, 230] width 84 height 19
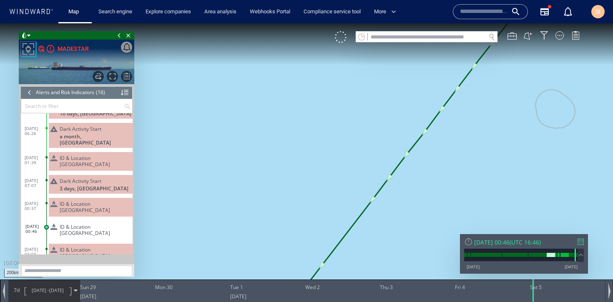
drag, startPoint x: 254, startPoint y: 210, endPoint x: 365, endPoint y: 73, distance: 176.5
click at [367, 72] on canvas "Map" at bounding box center [306, 158] width 613 height 271
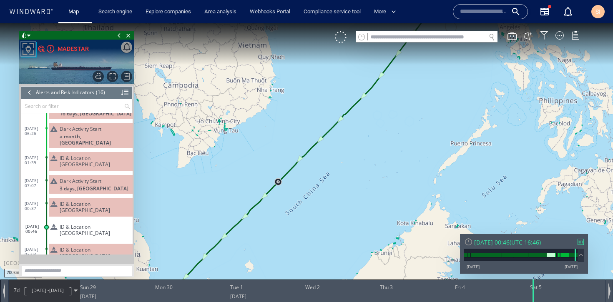
drag, startPoint x: 272, startPoint y: 191, endPoint x: 384, endPoint y: 61, distance: 171.8
click at [384, 60] on canvas "Map" at bounding box center [306, 158] width 613 height 271
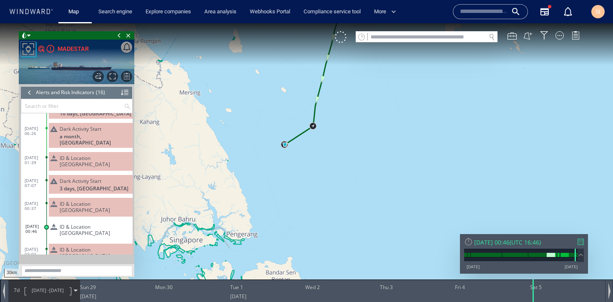
drag, startPoint x: 275, startPoint y: 194, endPoint x: 357, endPoint y: 116, distance: 113.6
click at [357, 116] on canvas "Map" at bounding box center [306, 158] width 613 height 271
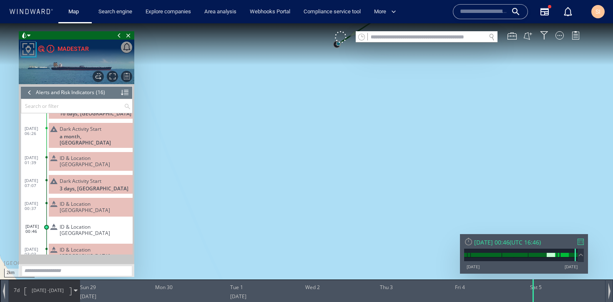
drag, startPoint x: 353, startPoint y: 90, endPoint x: 272, endPoint y: 209, distance: 143.8
click at [272, 209] on canvas "Map" at bounding box center [306, 158] width 613 height 271
drag, startPoint x: 288, startPoint y: 99, endPoint x: 288, endPoint y: 154, distance: 54.2
click at [289, 155] on canvas "Map" at bounding box center [306, 158] width 613 height 271
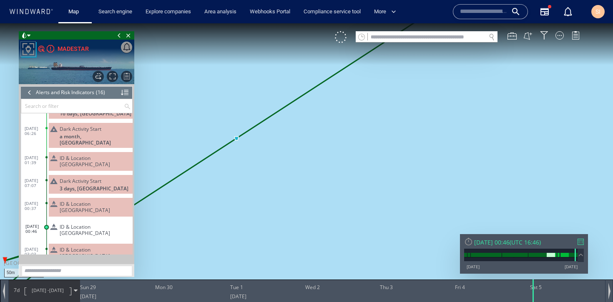
drag, startPoint x: 244, startPoint y: 186, endPoint x: 318, endPoint y: 149, distance: 83.2
click at [318, 149] on canvas "Map" at bounding box center [306, 158] width 613 height 271
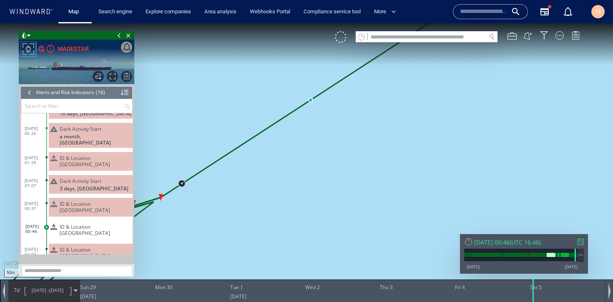
click at [96, 224] on span "ID & Location Tampering" at bounding box center [95, 230] width 70 height 13
drag, startPoint x: 246, startPoint y: 211, endPoint x: 281, endPoint y: 194, distance: 39.0
click at [281, 194] on canvas "Map" at bounding box center [306, 158] width 613 height 271
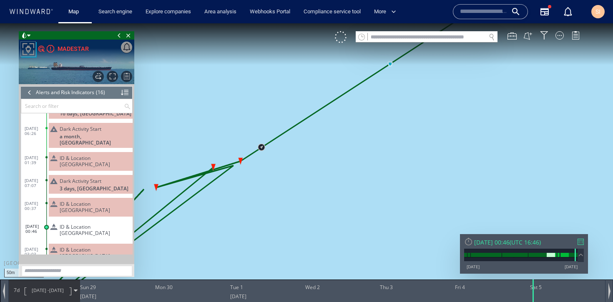
drag, startPoint x: 199, startPoint y: 230, endPoint x: 248, endPoint y: 211, distance: 53.4
click at [248, 211] on canvas "Map" at bounding box center [306, 158] width 613 height 271
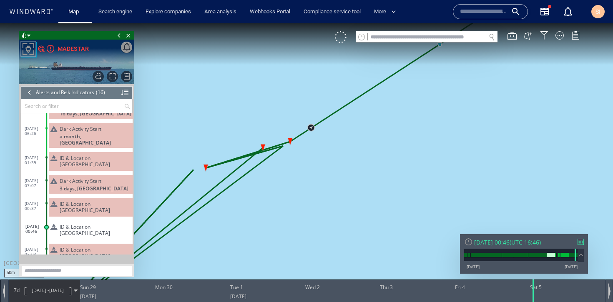
drag, startPoint x: 275, startPoint y: 200, endPoint x: 310, endPoint y: 177, distance: 42.2
click at [284, 196] on canvas "Map" at bounding box center [306, 158] width 613 height 271
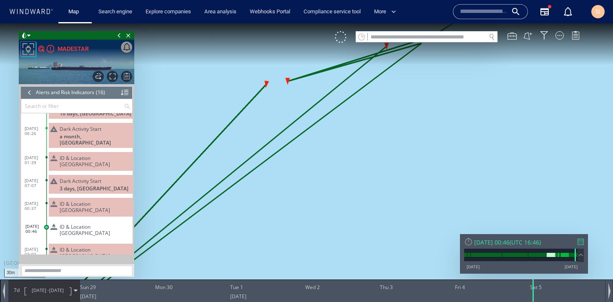
drag, startPoint x: 445, startPoint y: 103, endPoint x: 308, endPoint y: 230, distance: 187.1
click at [300, 239] on canvas "Map" at bounding box center [306, 158] width 613 height 271
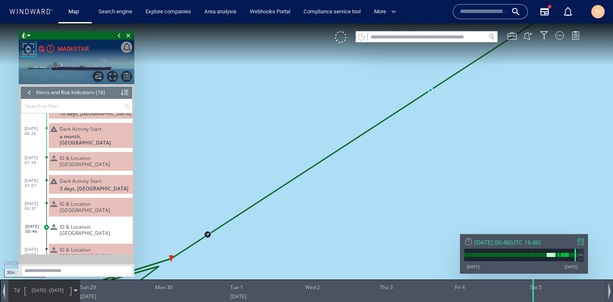
drag, startPoint x: 415, startPoint y: 148, endPoint x: 242, endPoint y: 255, distance: 203.8
click at [244, 255] on canvas "Map" at bounding box center [306, 158] width 613 height 271
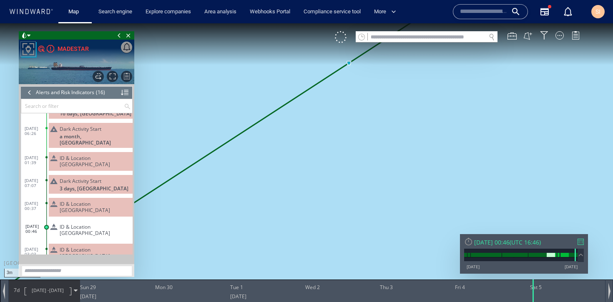
drag, startPoint x: 403, startPoint y: 93, endPoint x: 322, endPoint y: 230, distance: 158.6
click at [320, 235] on canvas "Map" at bounding box center [306, 158] width 613 height 271
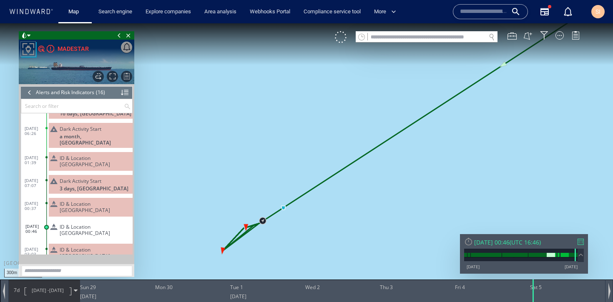
drag, startPoint x: 285, startPoint y: 231, endPoint x: 354, endPoint y: 144, distance: 111.1
click at [354, 143] on canvas "Map" at bounding box center [306, 158] width 613 height 271
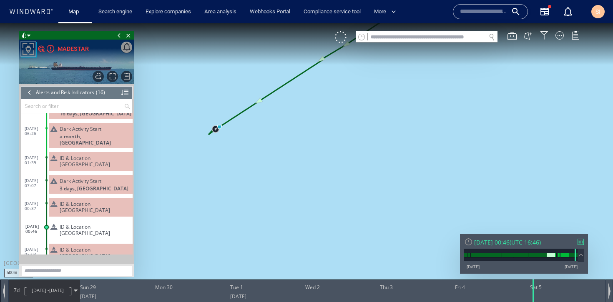
drag, startPoint x: 239, startPoint y: 144, endPoint x: 377, endPoint y: 201, distance: 149.8
click at [383, 206] on canvas "Map" at bounding box center [306, 158] width 613 height 271
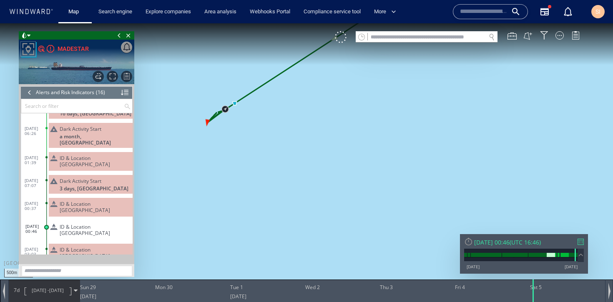
drag, startPoint x: 259, startPoint y: 147, endPoint x: 339, endPoint y: 172, distance: 84.3
click at [340, 172] on canvas "Map" at bounding box center [306, 158] width 613 height 271
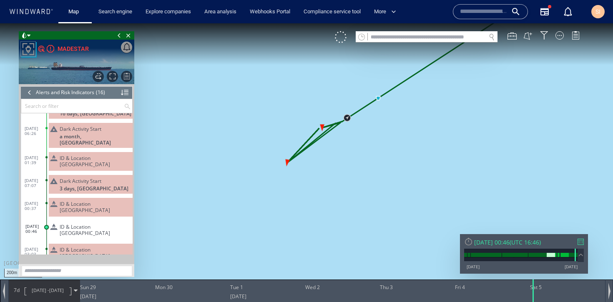
drag, startPoint x: 283, startPoint y: 141, endPoint x: 331, endPoint y: 179, distance: 60.7
click at [331, 179] on canvas "Map" at bounding box center [306, 158] width 613 height 271
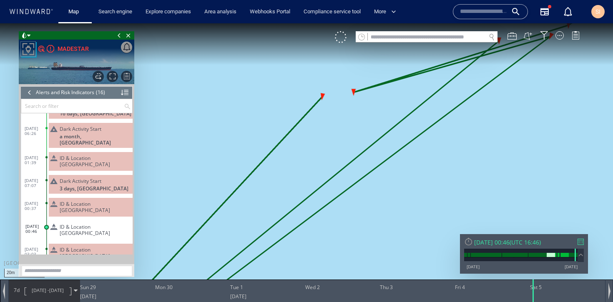
drag, startPoint x: 351, startPoint y: 81, endPoint x: 409, endPoint y: 164, distance: 100.9
click at [410, 163] on canvas "Map" at bounding box center [306, 158] width 613 height 271
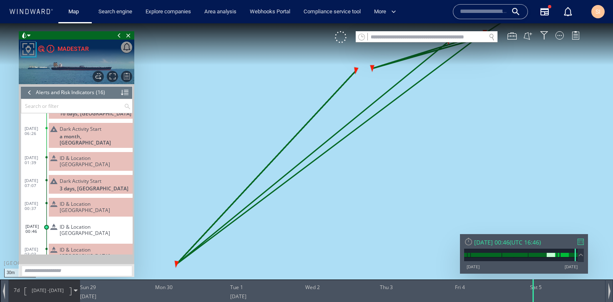
click at [75, 202] on span "ID & Location Tampering" at bounding box center [95, 207] width 70 height 13
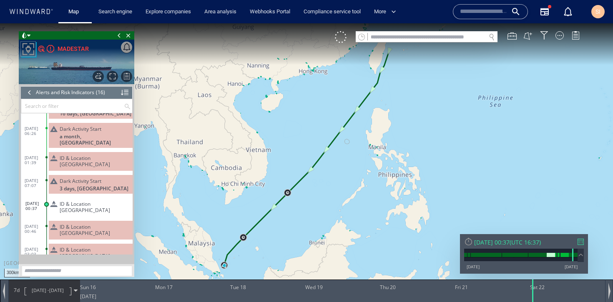
click at [88, 247] on span "ID & Location Tampering" at bounding box center [95, 253] width 70 height 13
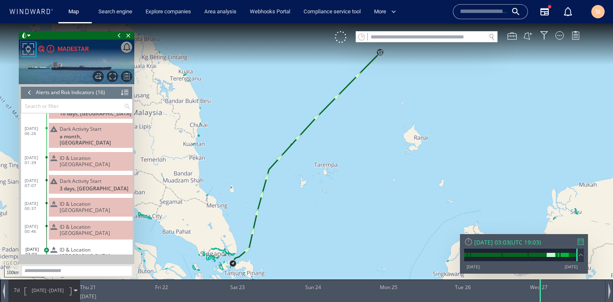
drag, startPoint x: 371, startPoint y: 152, endPoint x: 333, endPoint y: 195, distance: 57.6
click at [333, 196] on canvas "Map" at bounding box center [306, 158] width 613 height 271
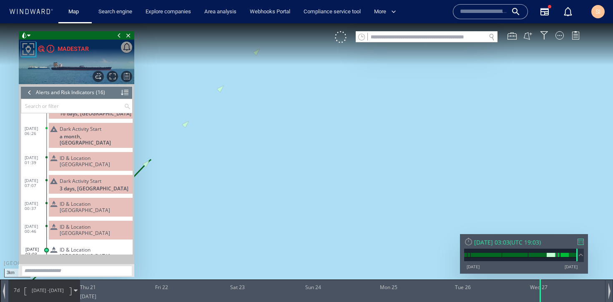
drag, startPoint x: 360, startPoint y: 92, endPoint x: 330, endPoint y: 248, distance: 159.0
click at [330, 248] on canvas "Map" at bounding box center [306, 158] width 613 height 271
drag, startPoint x: 274, startPoint y: 181, endPoint x: 282, endPoint y: 242, distance: 61.3
click at [281, 250] on canvas "Map" at bounding box center [306, 158] width 613 height 271
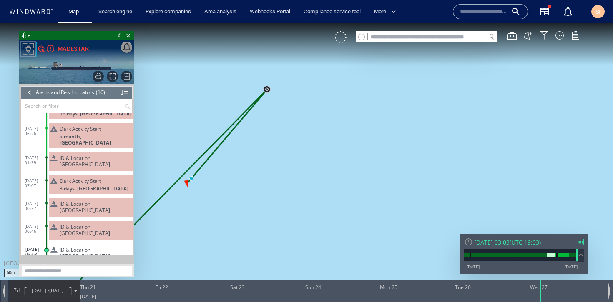
drag, startPoint x: 194, startPoint y: 182, endPoint x: 334, endPoint y: 180, distance: 139.3
click at [334, 180] on canvas "Map" at bounding box center [306, 158] width 613 height 271
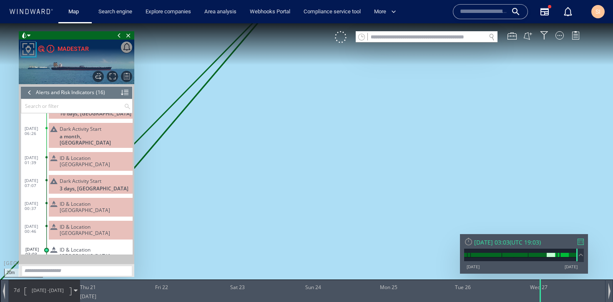
drag, startPoint x: 257, startPoint y: 167, endPoint x: 363, endPoint y: 199, distance: 111.1
click at [363, 199] on canvas "Map" at bounding box center [306, 158] width 613 height 271
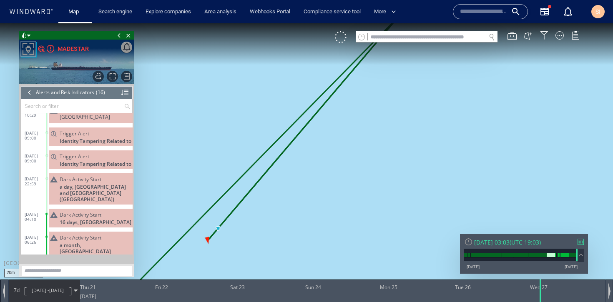
scroll to position [138, 0]
click at [116, 161] on span "Identity Tampering Related to" at bounding box center [96, 164] width 72 height 6
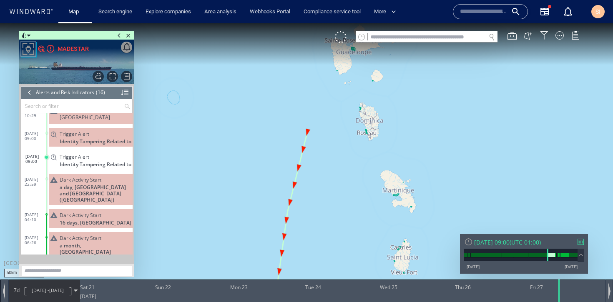
drag, startPoint x: 347, startPoint y: 166, endPoint x: 341, endPoint y: 123, distance: 43.3
click at [341, 123] on canvas "Map" at bounding box center [306, 158] width 613 height 271
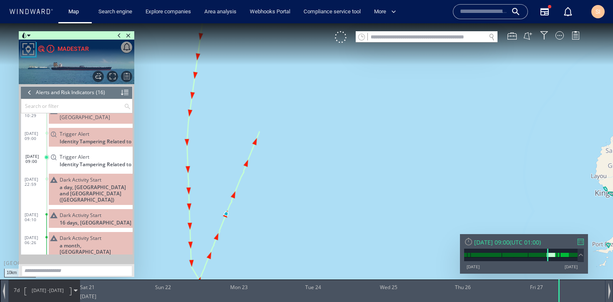
drag, startPoint x: 293, startPoint y: 203, endPoint x: 323, endPoint y: 186, distance: 34.4
click at [323, 186] on canvas "Map" at bounding box center [306, 158] width 613 height 271
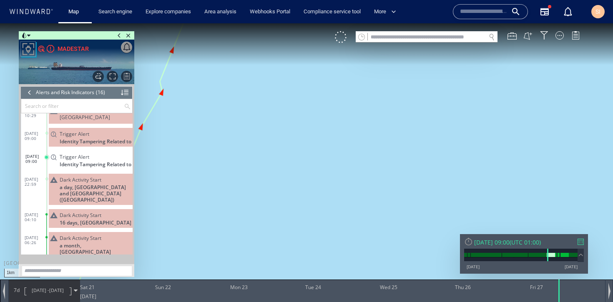
drag, startPoint x: 216, startPoint y: 220, endPoint x: 365, endPoint y: 162, distance: 159.6
click at [365, 162] on canvas "Map" at bounding box center [306, 158] width 613 height 271
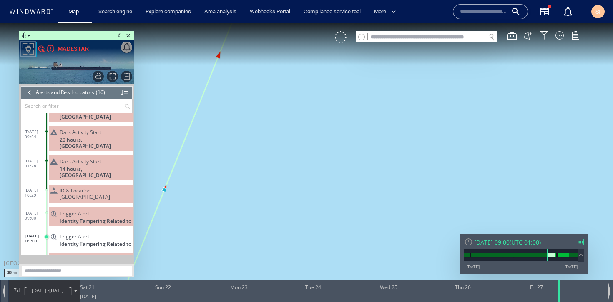
scroll to position [57, 0]
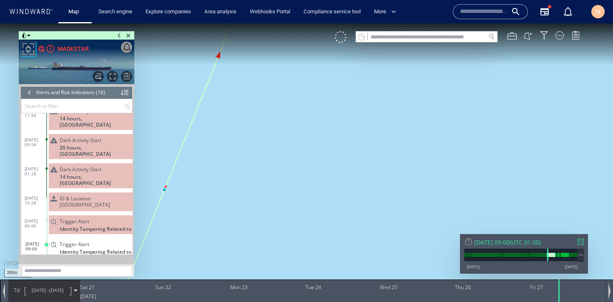
click at [103, 196] on span "ID & Location Tampering" at bounding box center [95, 202] width 70 height 13
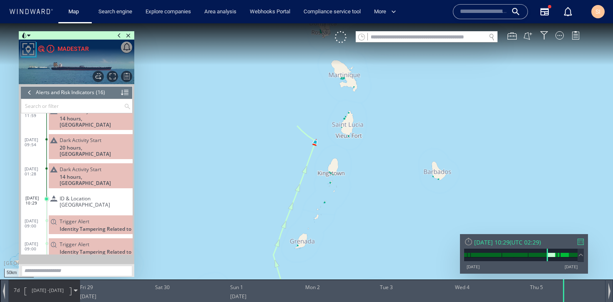
drag, startPoint x: 346, startPoint y: 100, endPoint x: 334, endPoint y: 174, distance: 74.8
click at [334, 174] on canvas "Map" at bounding box center [306, 158] width 613 height 271
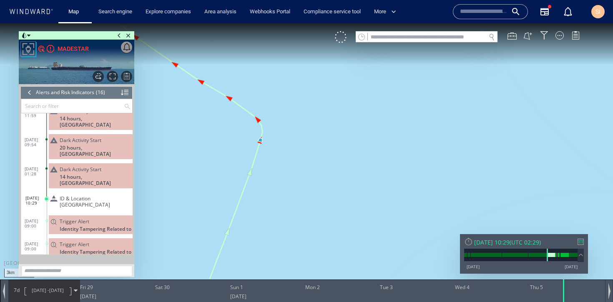
drag, startPoint x: 272, startPoint y: 159, endPoint x: 284, endPoint y: 164, distance: 12.8
click at [284, 164] on canvas "Map" at bounding box center [306, 158] width 613 height 271
drag, startPoint x: 344, startPoint y: 130, endPoint x: 197, endPoint y: 208, distance: 166.6
click at [197, 209] on canvas "Map" at bounding box center [306, 158] width 613 height 271
drag, startPoint x: 372, startPoint y: 89, endPoint x: 279, endPoint y: 213, distance: 155.2
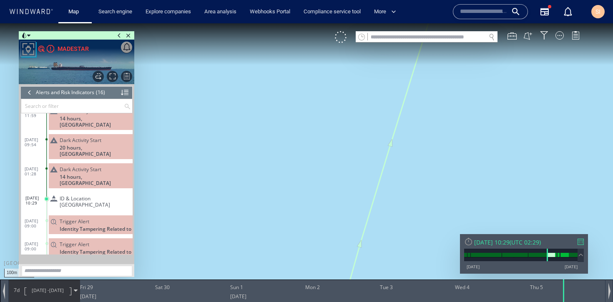
click at [279, 213] on canvas "Map" at bounding box center [306, 158] width 613 height 271
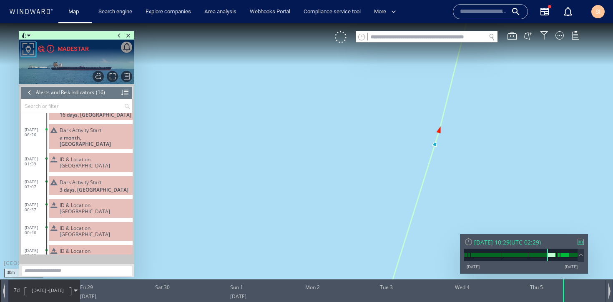
scroll to position [235, 0]
click at [110, 244] on div "ID & Location Tampering" at bounding box center [91, 253] width 84 height 19
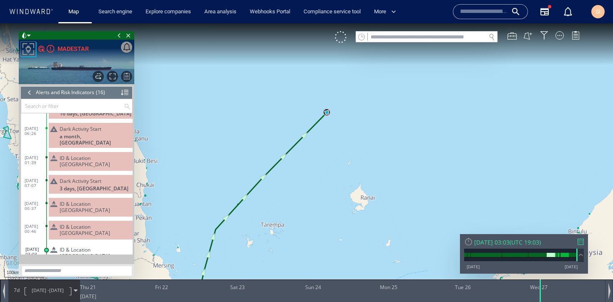
drag, startPoint x: 311, startPoint y: 176, endPoint x: 257, endPoint y: 237, distance: 82.1
click at [257, 237] on canvas "Map" at bounding box center [306, 158] width 613 height 271
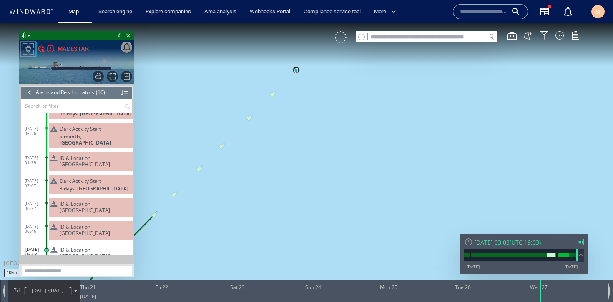
drag, startPoint x: 312, startPoint y: 106, endPoint x: 300, endPoint y: 174, distance: 68.2
click at [308, 169] on canvas "Map" at bounding box center [306, 158] width 613 height 271
click at [119, 224] on div "ID & Location Tampering" at bounding box center [95, 230] width 70 height 13
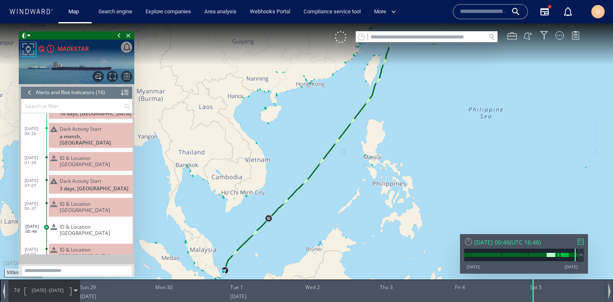
drag, startPoint x: 269, startPoint y: 246, endPoint x: 322, endPoint y: 161, distance: 100.5
click at [322, 161] on canvas "Map" at bounding box center [306, 158] width 613 height 271
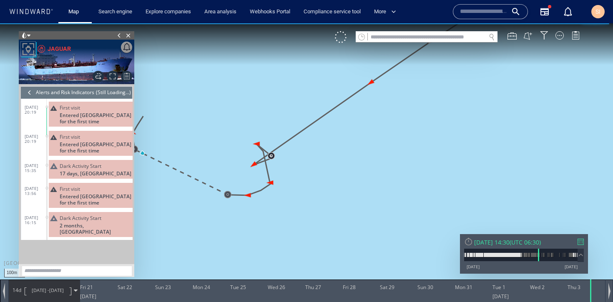
drag, startPoint x: 236, startPoint y: 219, endPoint x: 277, endPoint y: 214, distance: 41.5
click at [277, 214] on canvas "Map" at bounding box center [306, 158] width 613 height 271
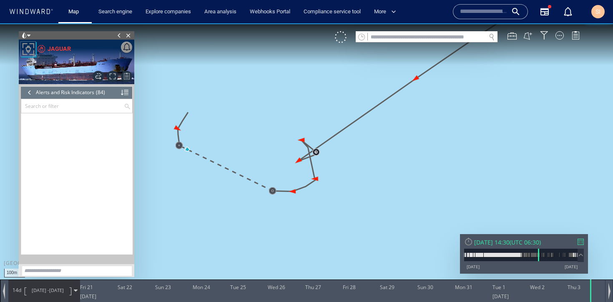
scroll to position [1786, 0]
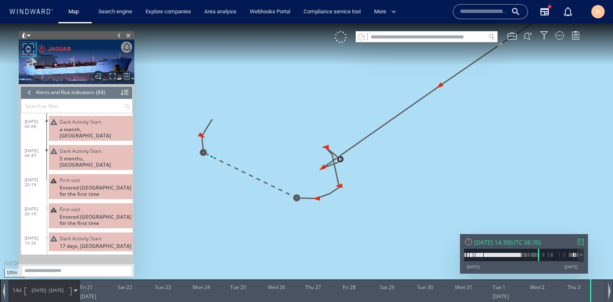
drag, startPoint x: 180, startPoint y: 156, endPoint x: 232, endPoint y: 165, distance: 53.4
click at [232, 166] on canvas "Map" at bounding box center [306, 158] width 613 height 271
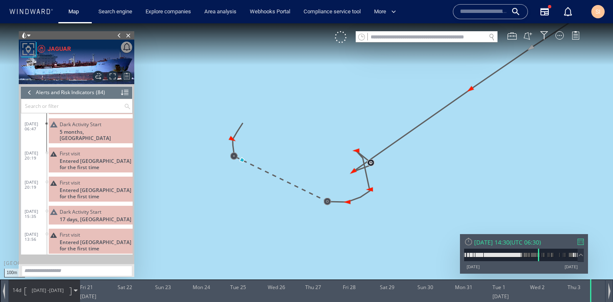
scroll to position [1813, 0]
click at [32, 93] on div at bounding box center [29, 92] width 9 height 13
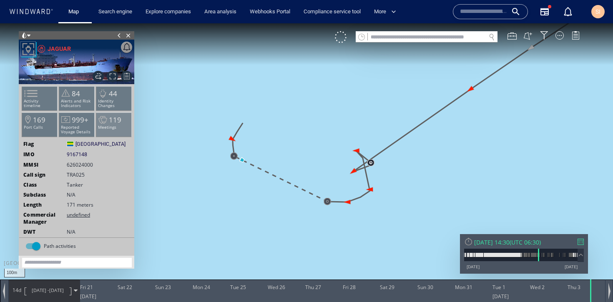
click at [109, 121] on span "119" at bounding box center [115, 120] width 13 height 10
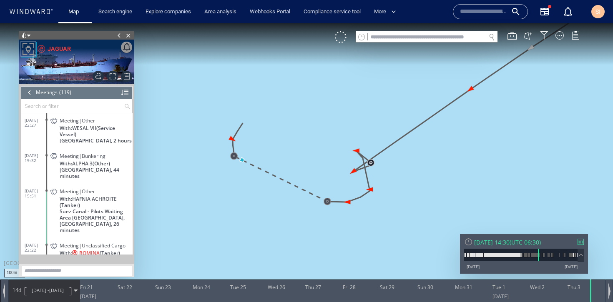
scroll to position [2328, 0]
click at [561, 36] on div at bounding box center [560, 35] width 8 height 8
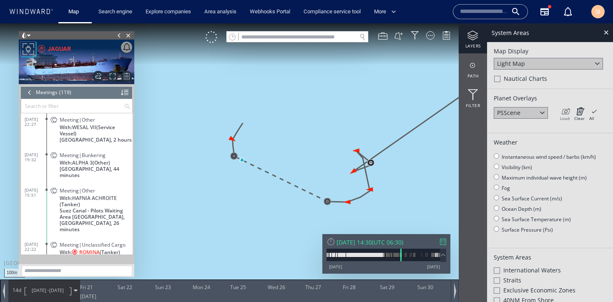
click at [564, 111] on icon at bounding box center [565, 111] width 10 height 8
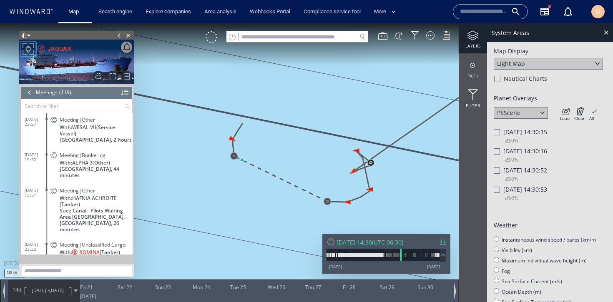
click at [523, 132] on span "[DATE] 14:30:15" at bounding box center [525, 132] width 44 height 8
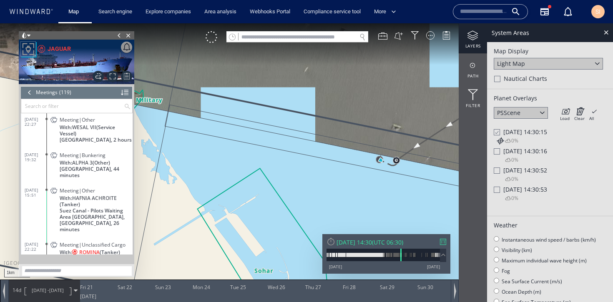
click at [501, 155] on div "0%" at bounding box center [507, 160] width 23 height 11
click at [499, 154] on div at bounding box center [497, 151] width 6 height 6
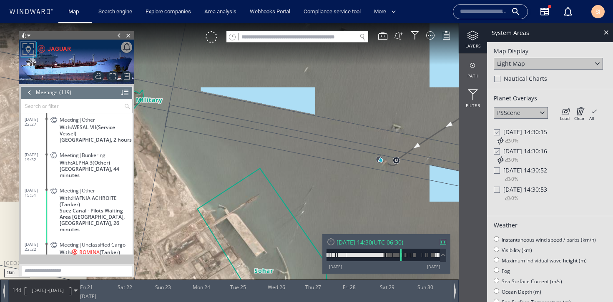
drag, startPoint x: 400, startPoint y: 185, endPoint x: 371, endPoint y: 194, distance: 30.5
click at [371, 194] on canvas "Map" at bounding box center [306, 158] width 613 height 271
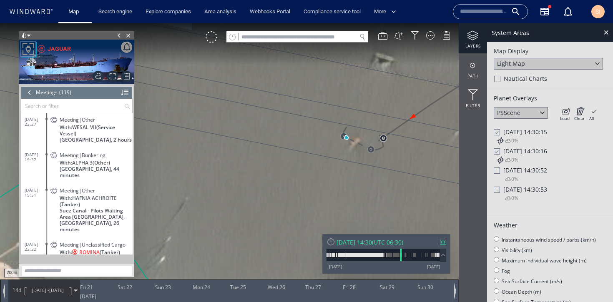
drag, startPoint x: 362, startPoint y: 121, endPoint x: 368, endPoint y: 206, distance: 85.7
click at [368, 206] on canvas "Map" at bounding box center [306, 158] width 613 height 271
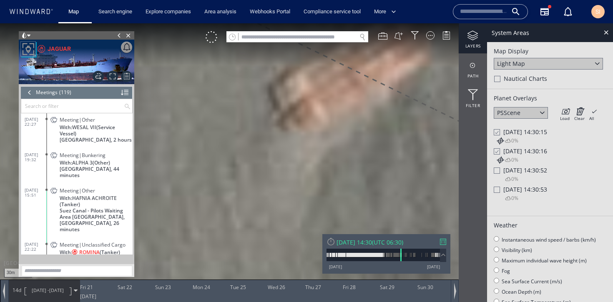
drag, startPoint x: 382, startPoint y: 123, endPoint x: 333, endPoint y: 179, distance: 73.9
click at [333, 179] on canvas "Map" at bounding box center [306, 158] width 613 height 271
